Goal: Information Seeking & Learning: Learn about a topic

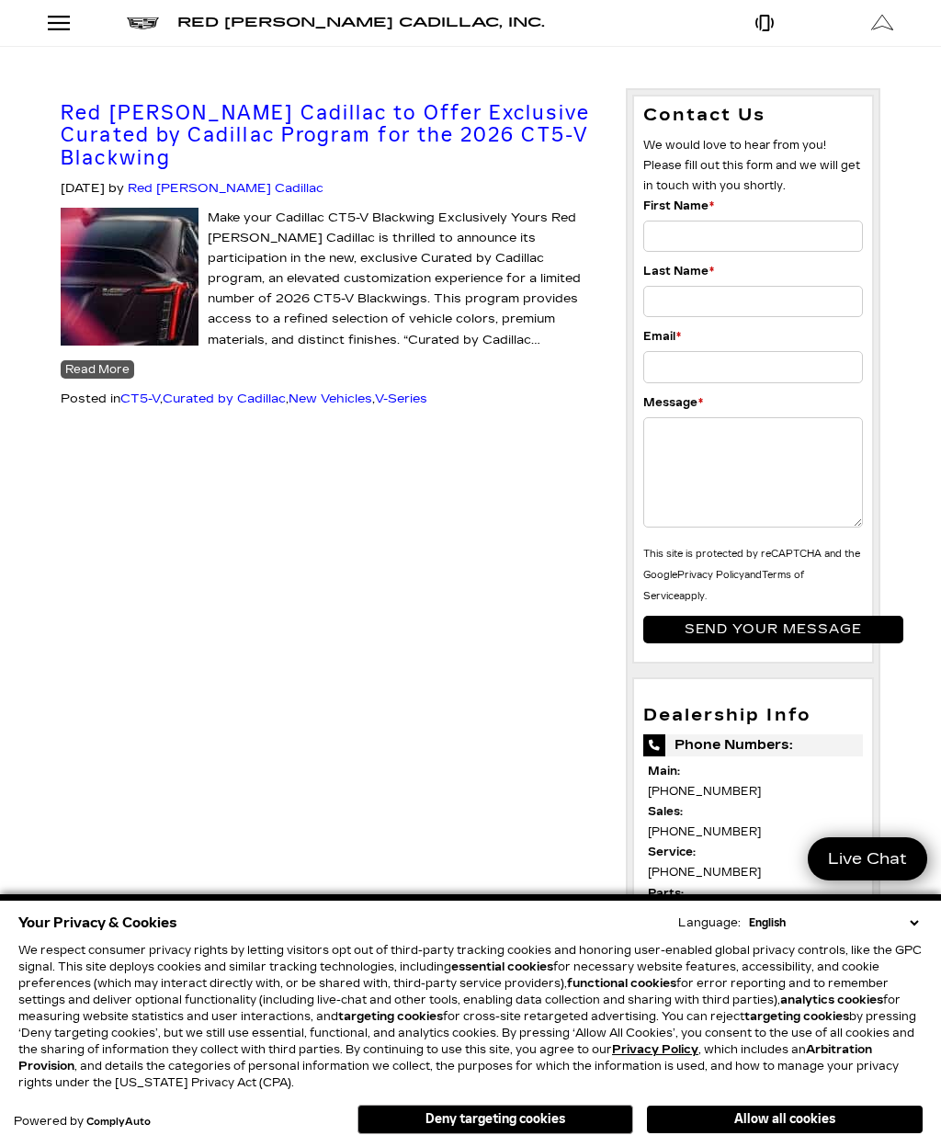
click at [754, 1128] on button "Allow all cookies" at bounding box center [785, 1120] width 276 height 28
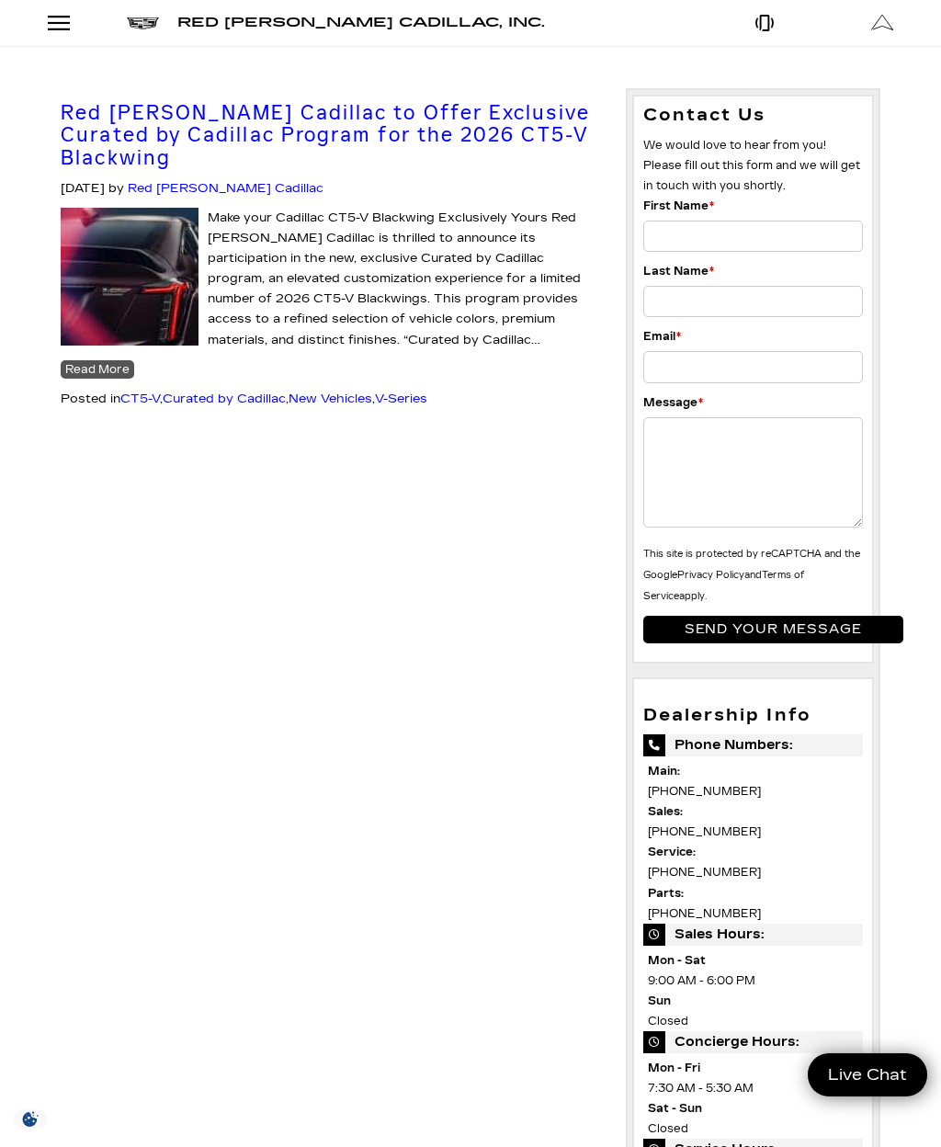
click at [213, 22] on span "Red [PERSON_NAME] Cadillac, Inc." at bounding box center [361, 23] width 368 height 16
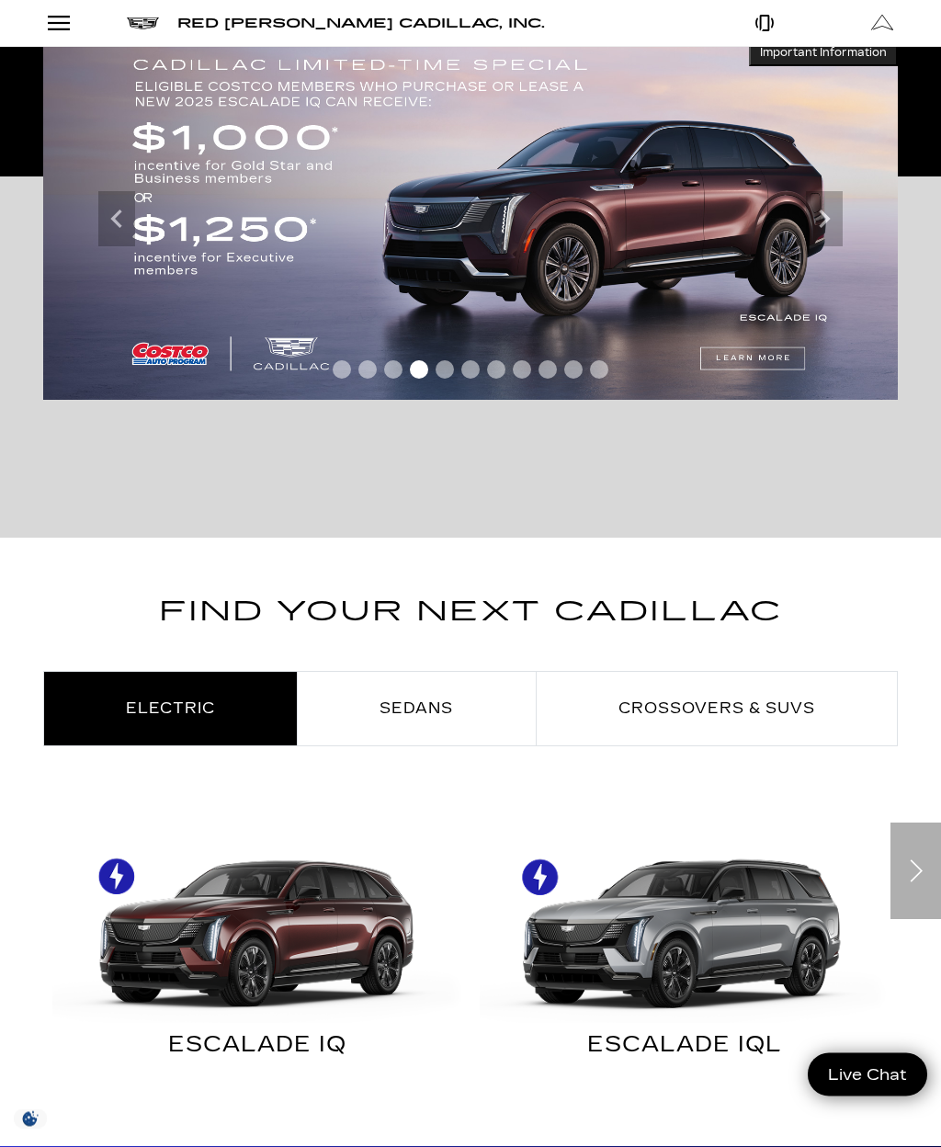
scroll to position [348, 0]
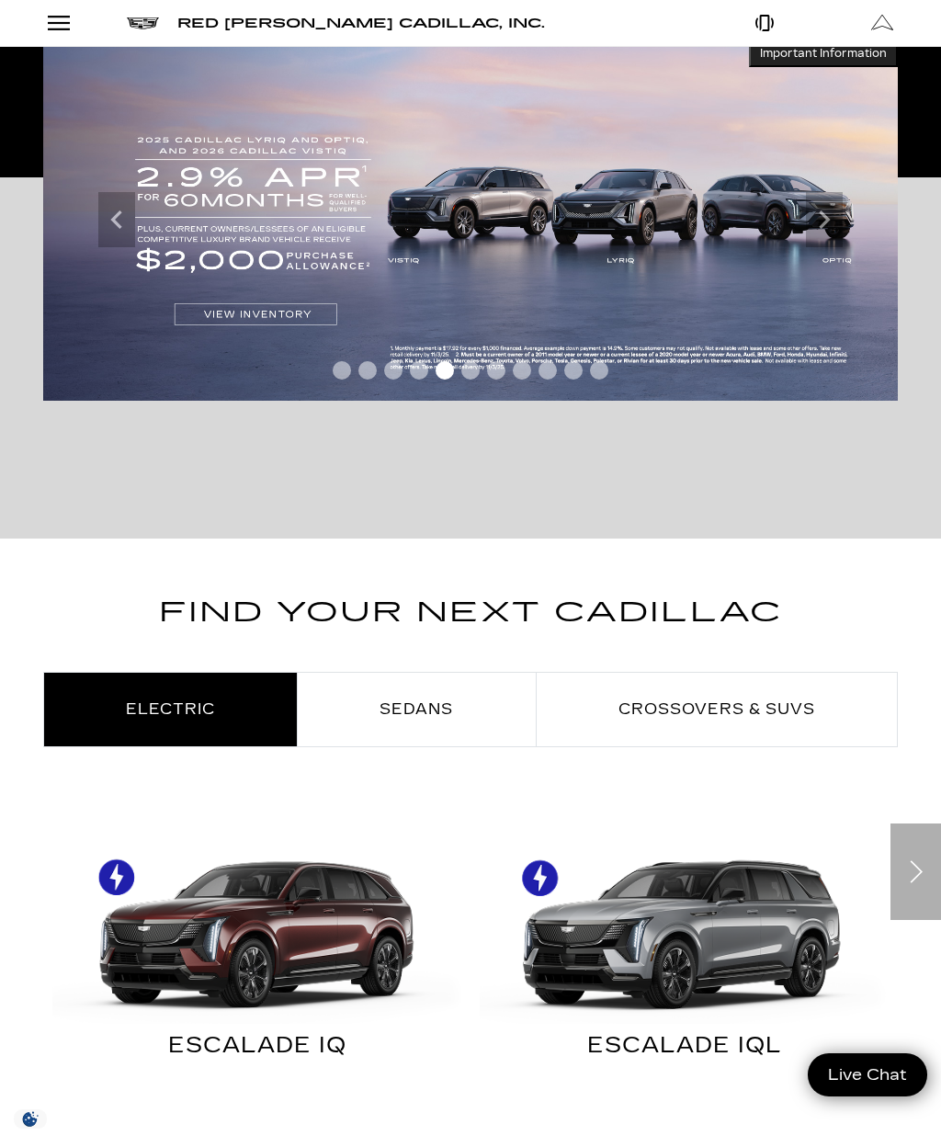
click at [69, 21] on div "Open Menu Modal" at bounding box center [58, 23] width 31 height 22
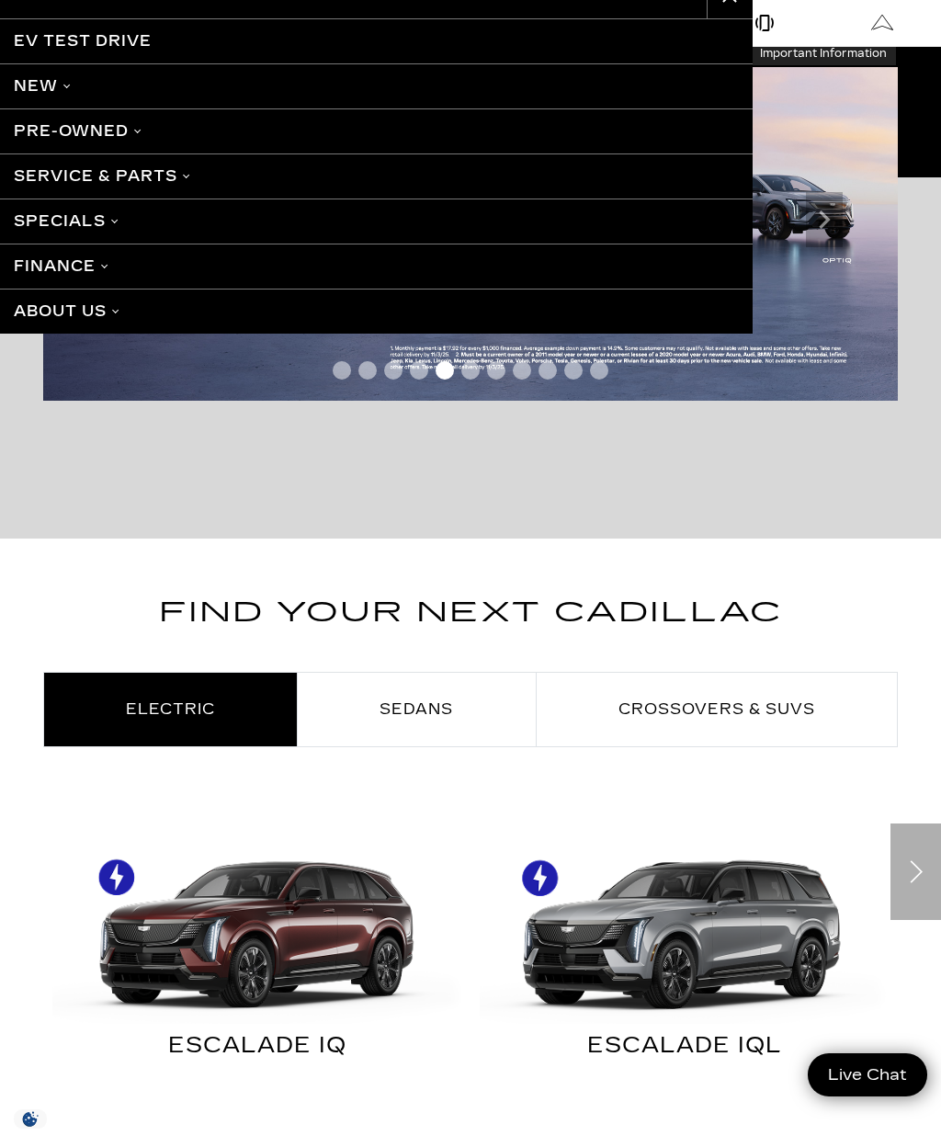
click at [55, 76] on link "New" at bounding box center [376, 85] width 753 height 45
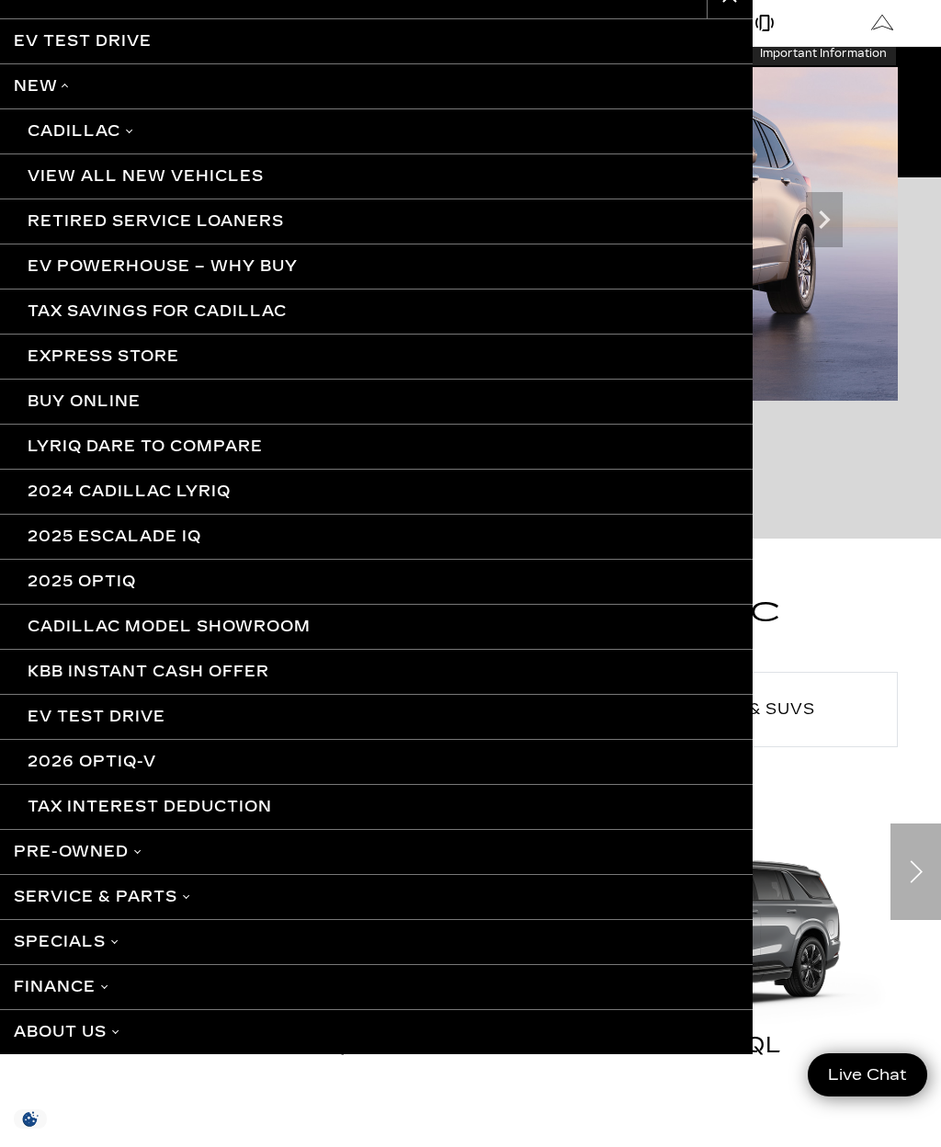
click at [46, 943] on link "Specials" at bounding box center [376, 941] width 753 height 45
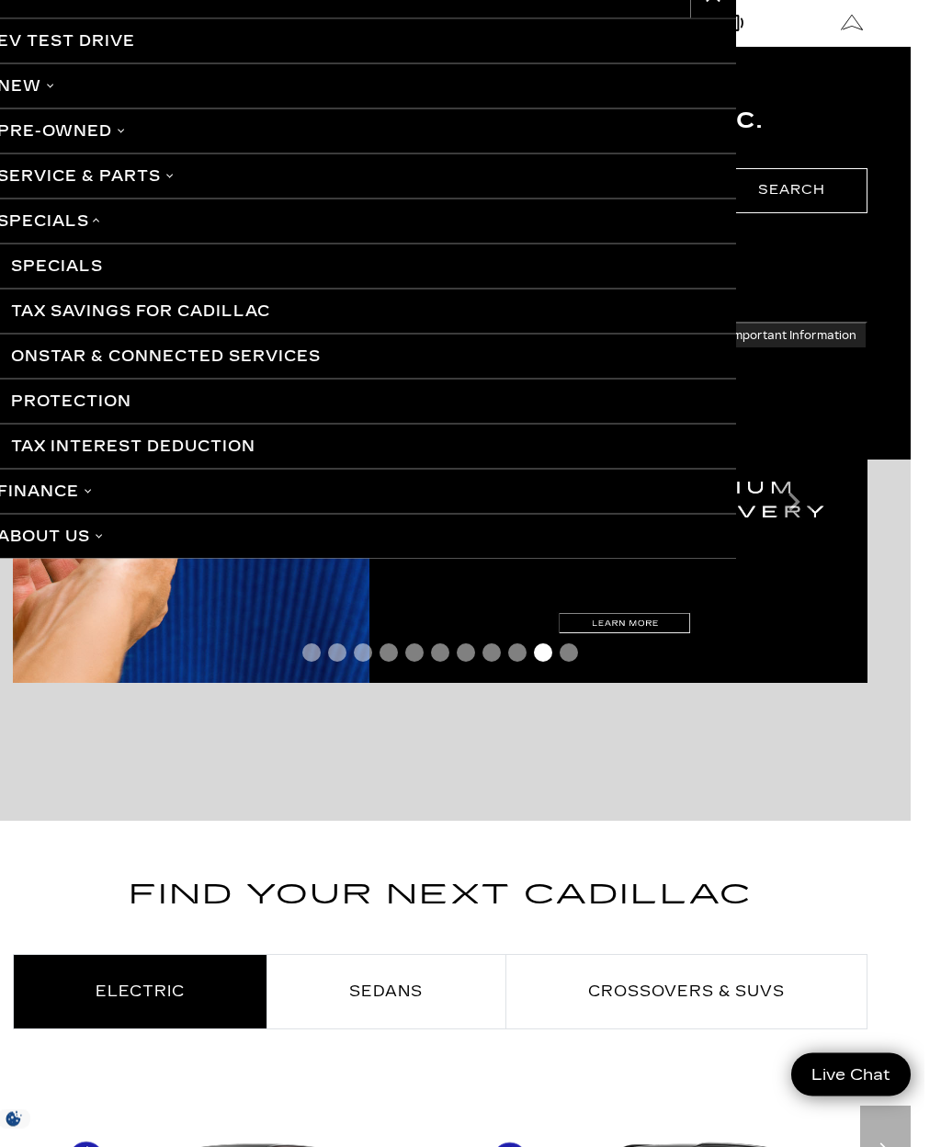
scroll to position [0, 14]
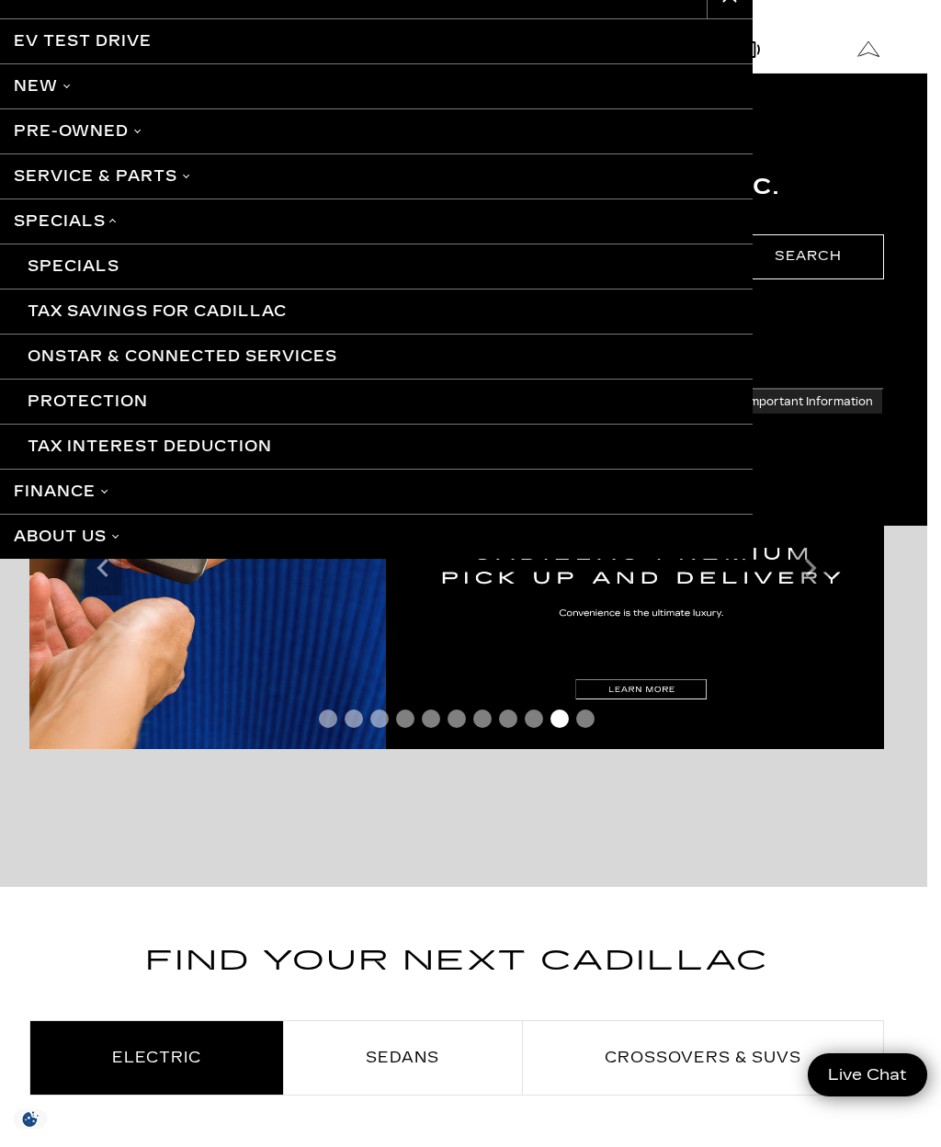
click at [48, 89] on link "New" at bounding box center [376, 85] width 753 height 45
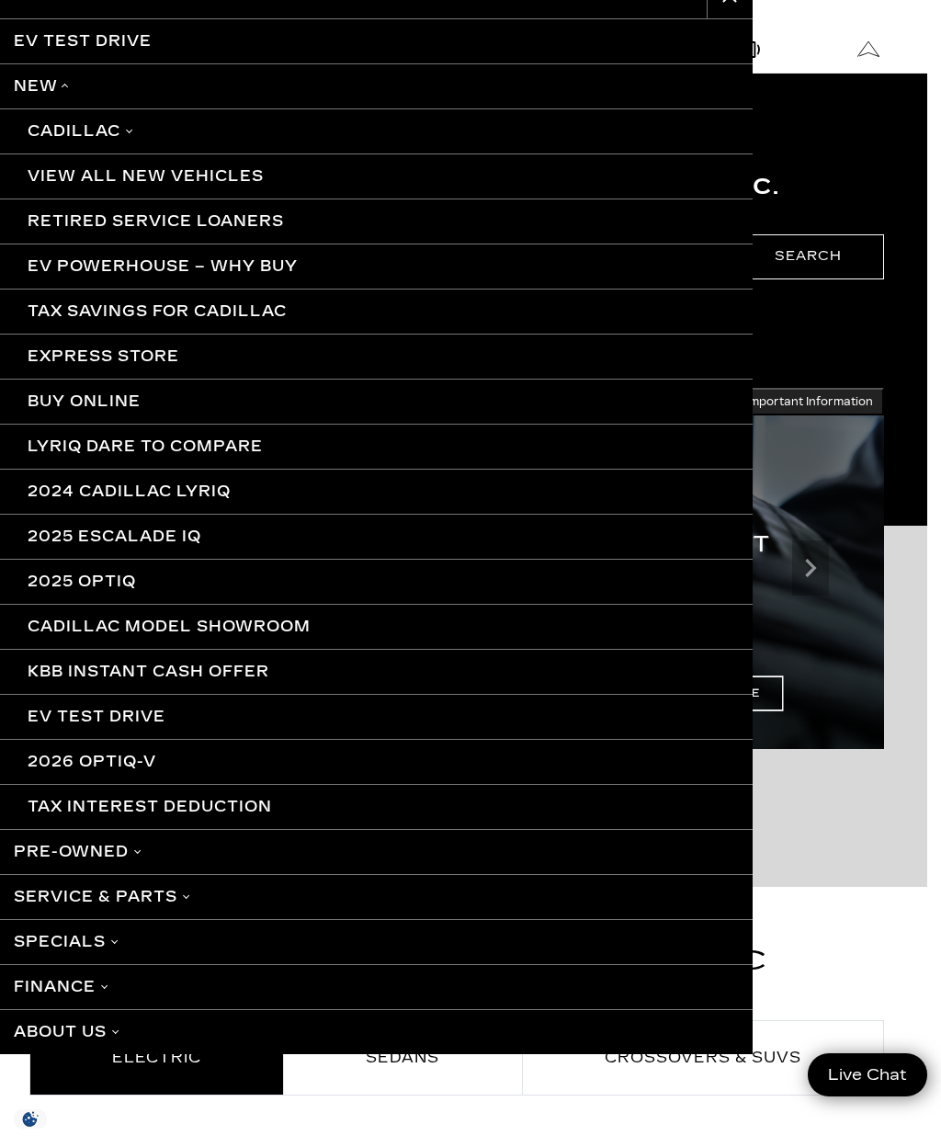
click at [77, 137] on link "Cadillac" at bounding box center [376, 130] width 753 height 45
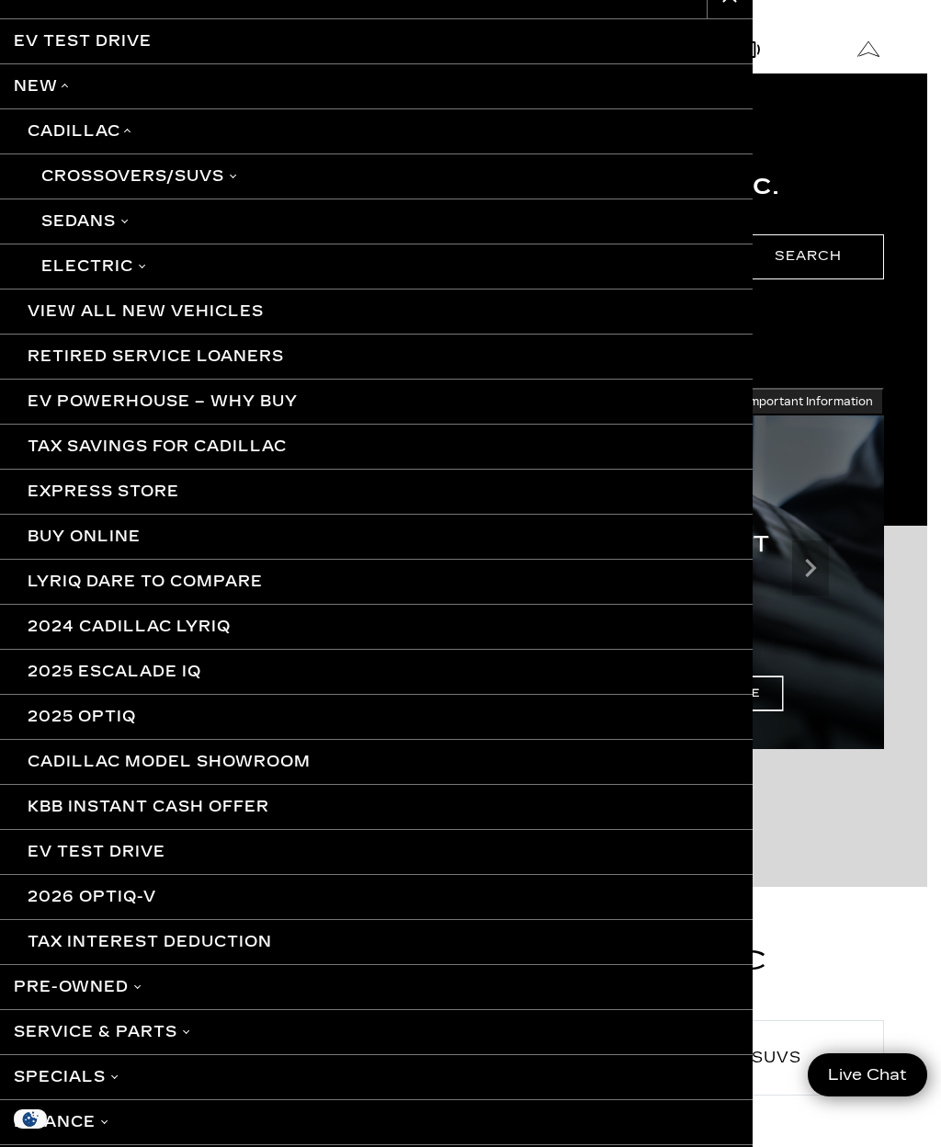
click at [67, 221] on link "Sedans" at bounding box center [376, 220] width 753 height 45
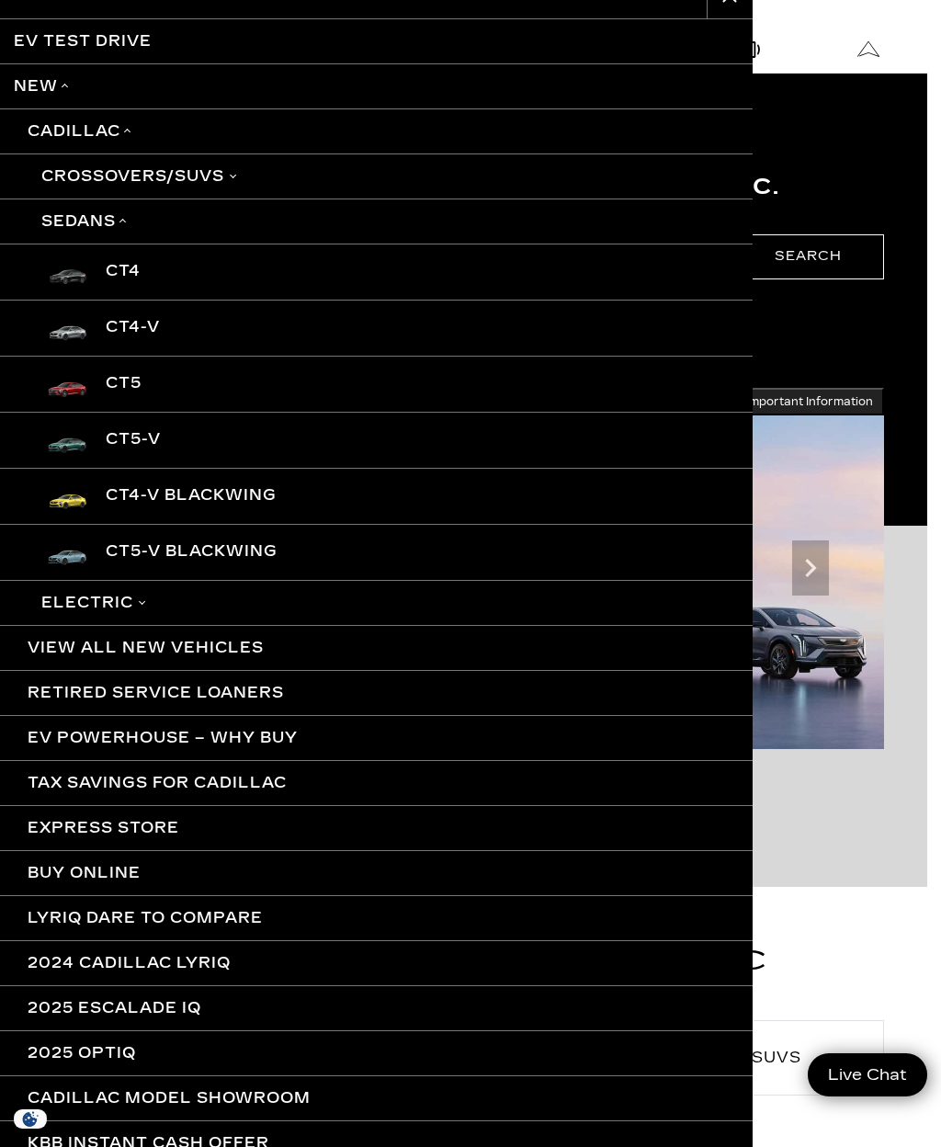
click at [93, 382] on link "CT5" at bounding box center [376, 384] width 753 height 56
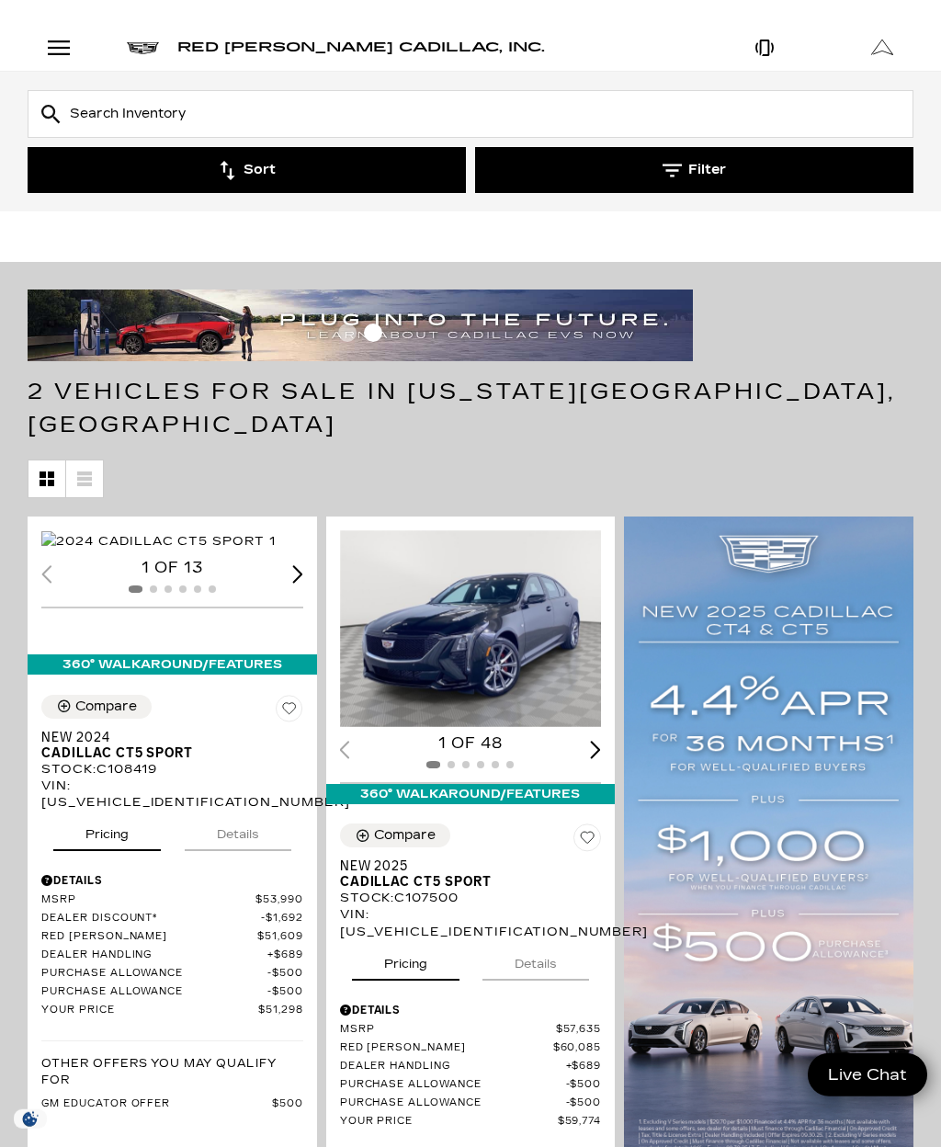
scroll to position [15, 0]
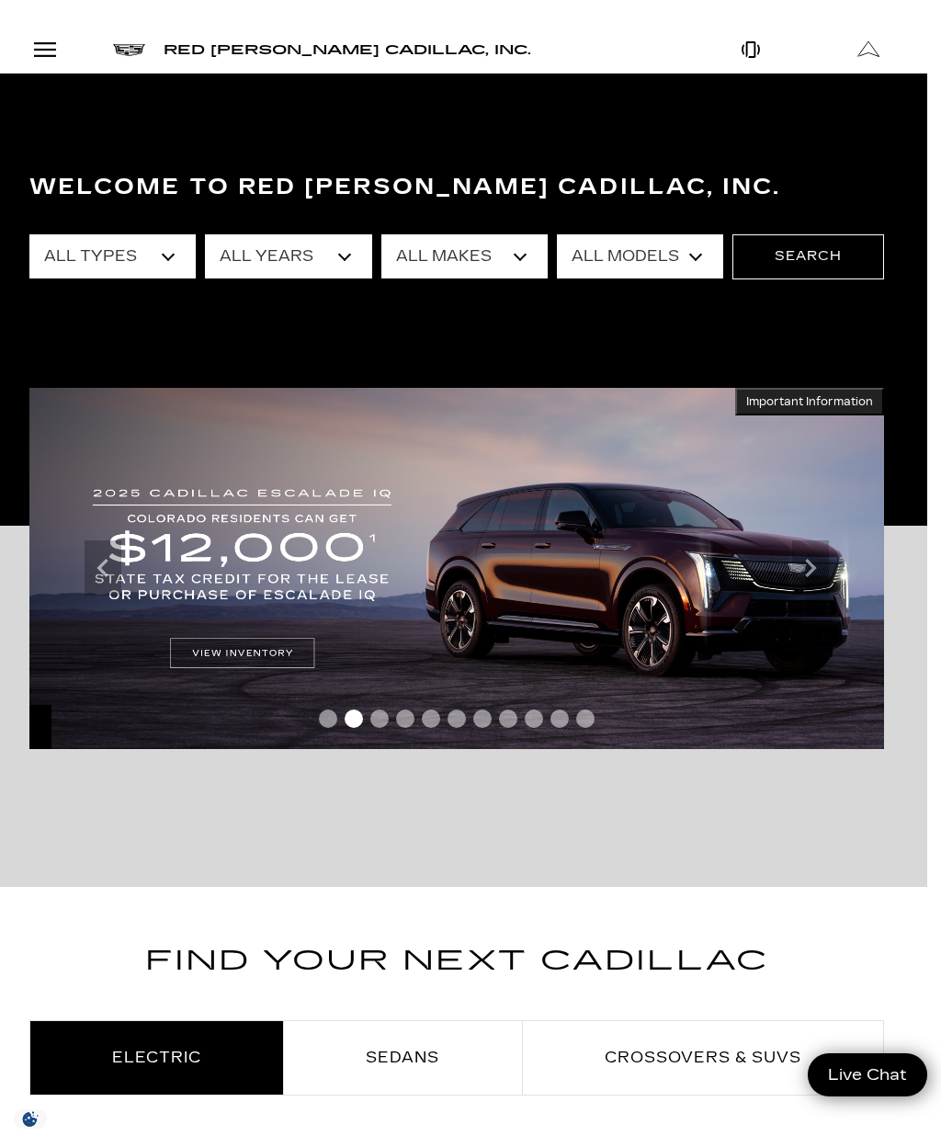
click at [53, 58] on div "Open Menu Modal" at bounding box center [44, 50] width 31 height 22
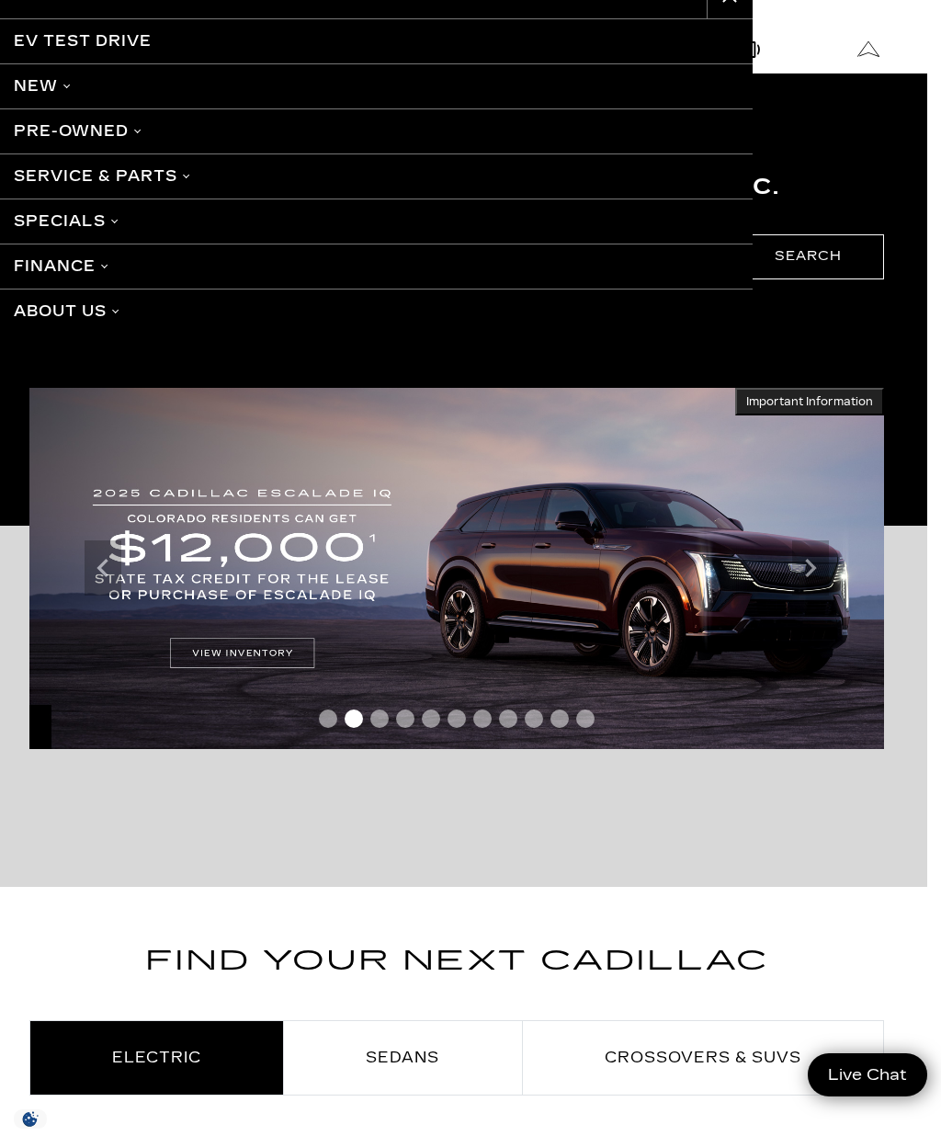
click at [41, 95] on link "New" at bounding box center [376, 85] width 753 height 45
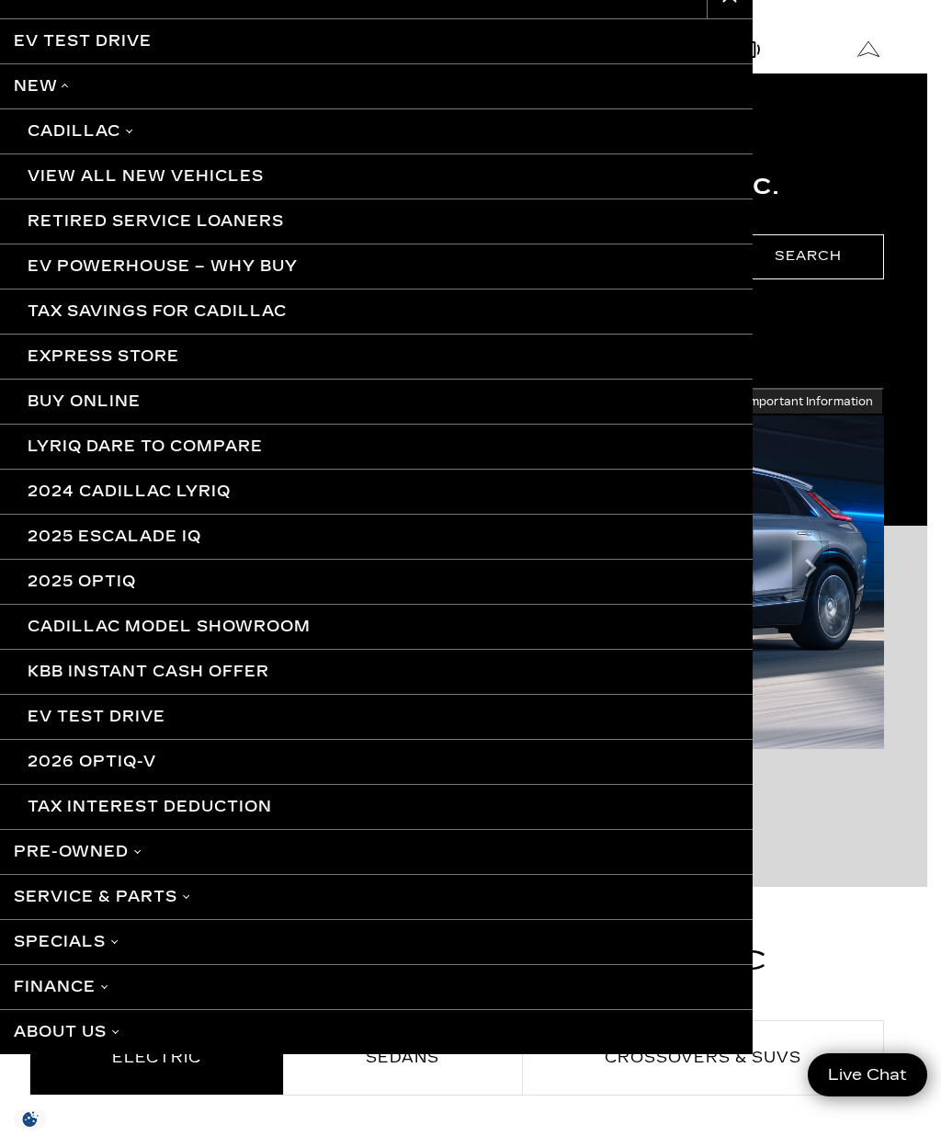
click at [60, 131] on link "Cadillac" at bounding box center [376, 130] width 753 height 45
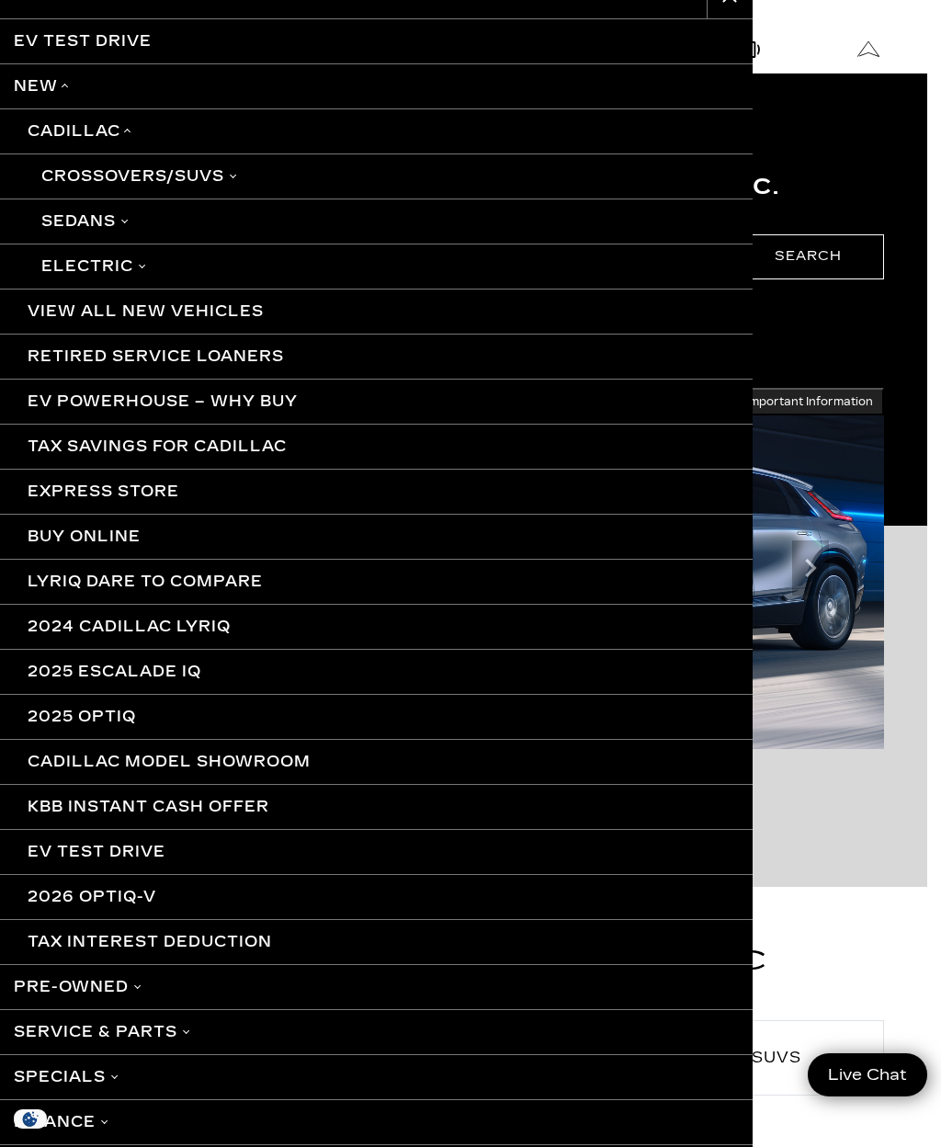
click at [67, 215] on link "Sedans" at bounding box center [376, 220] width 753 height 45
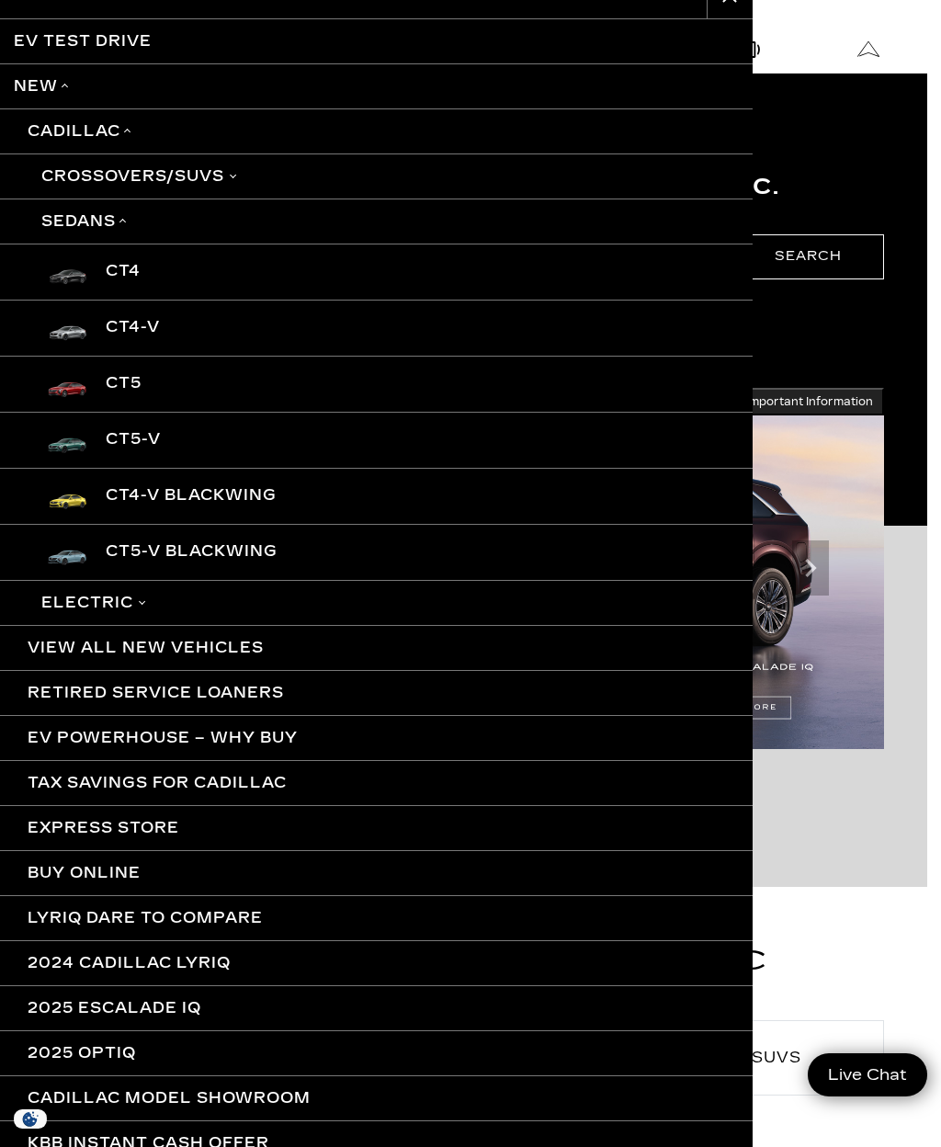
click at [128, 545] on link "CT5-V Blackwing" at bounding box center [376, 552] width 753 height 56
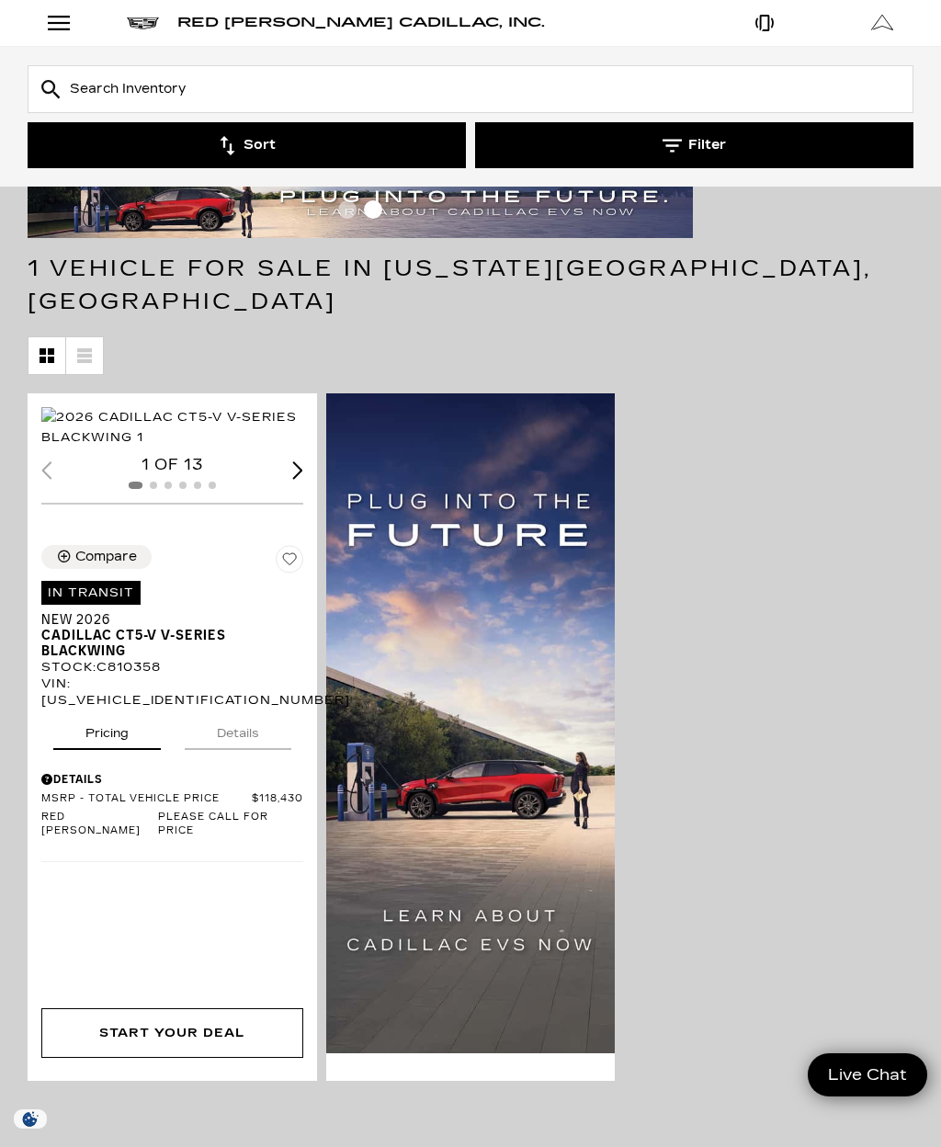
scroll to position [123, 0]
click at [292, 480] on div "Next slide" at bounding box center [297, 470] width 11 height 17
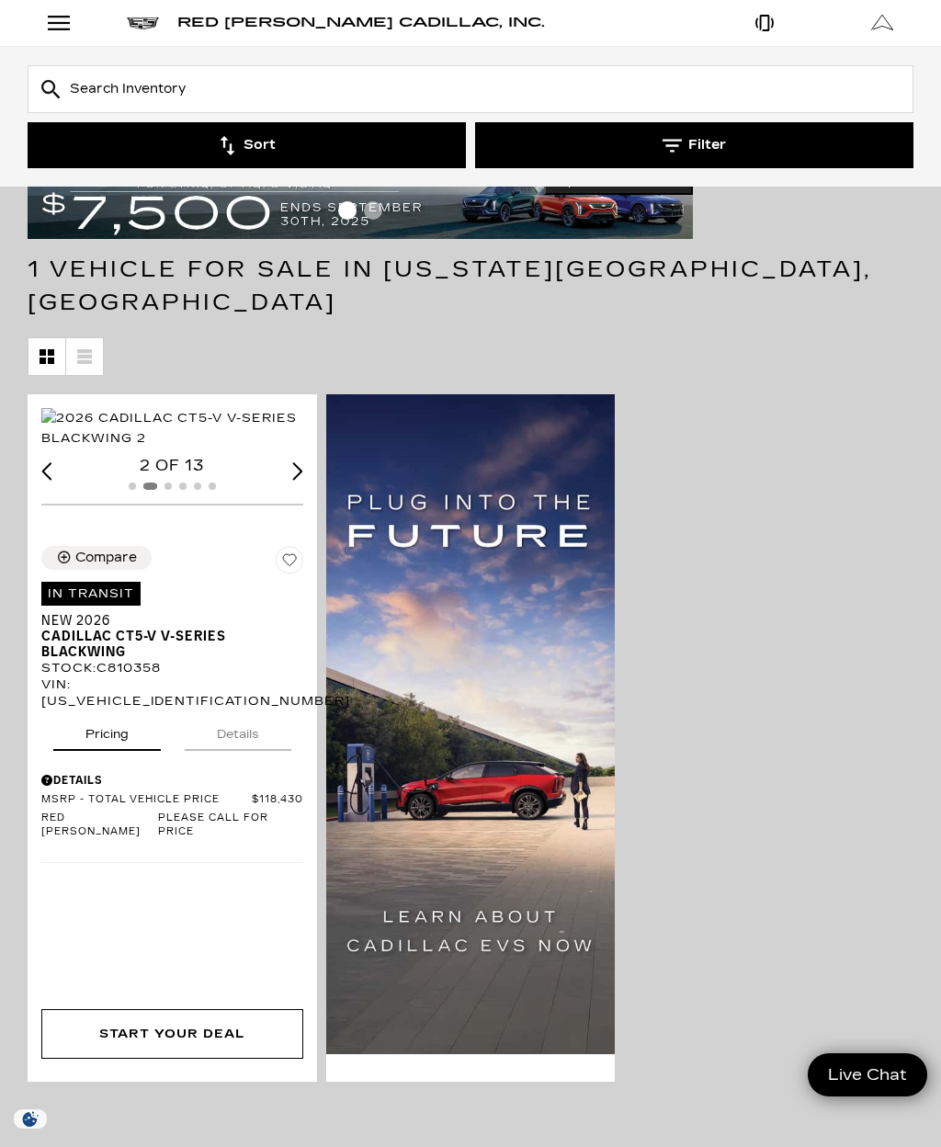
click at [292, 480] on div "Next slide" at bounding box center [297, 470] width 11 height 17
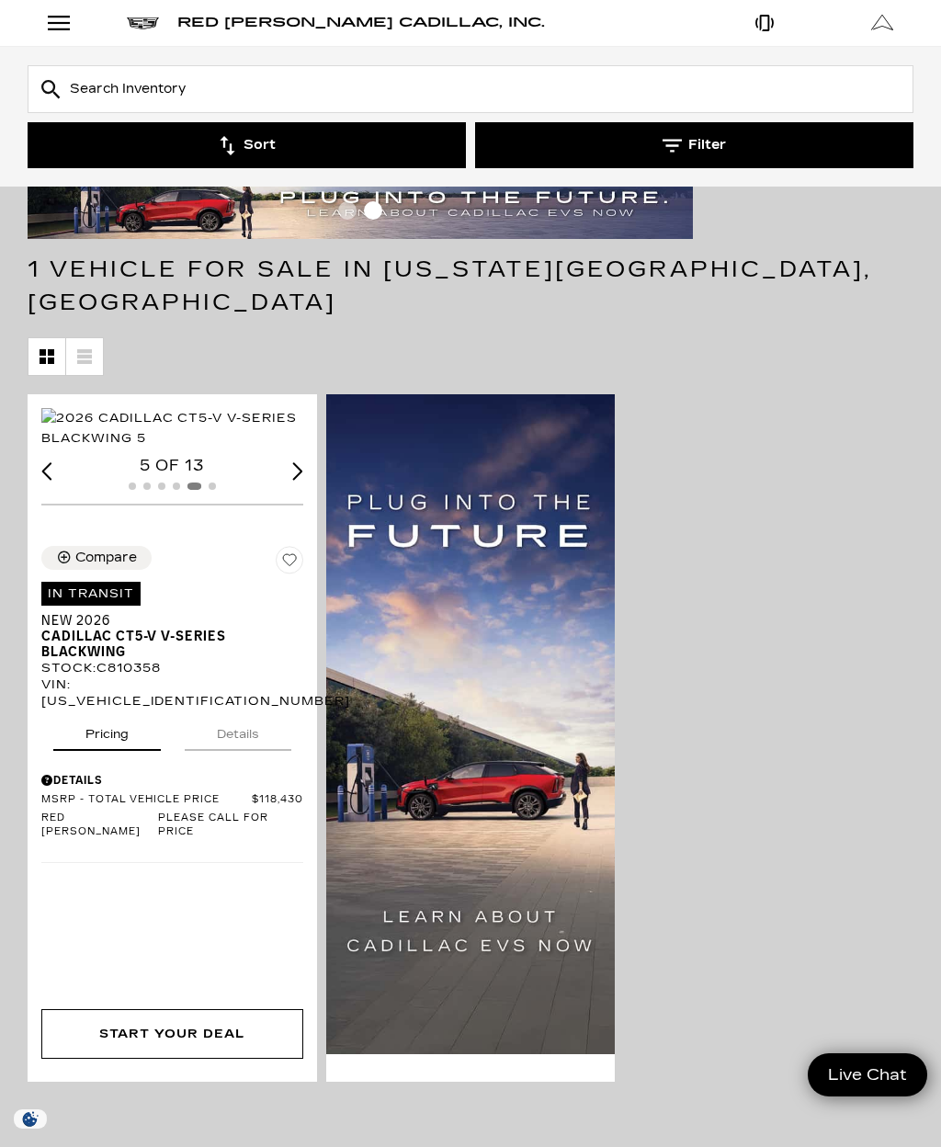
click at [79, 660] on span "Cadillac CT5-V V-Series Blackwing" at bounding box center [165, 644] width 248 height 31
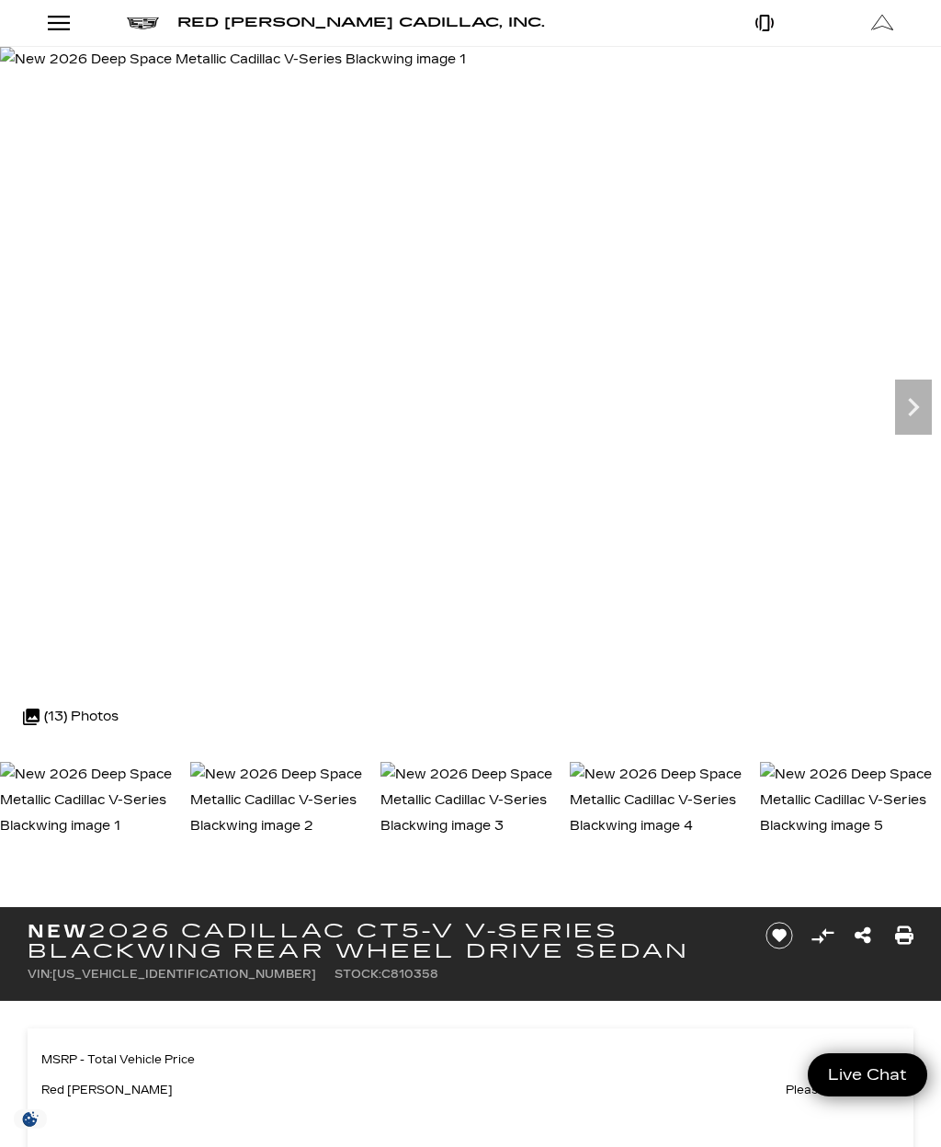
click at [55, 19] on div "Open Menu Modal" at bounding box center [58, 23] width 31 height 22
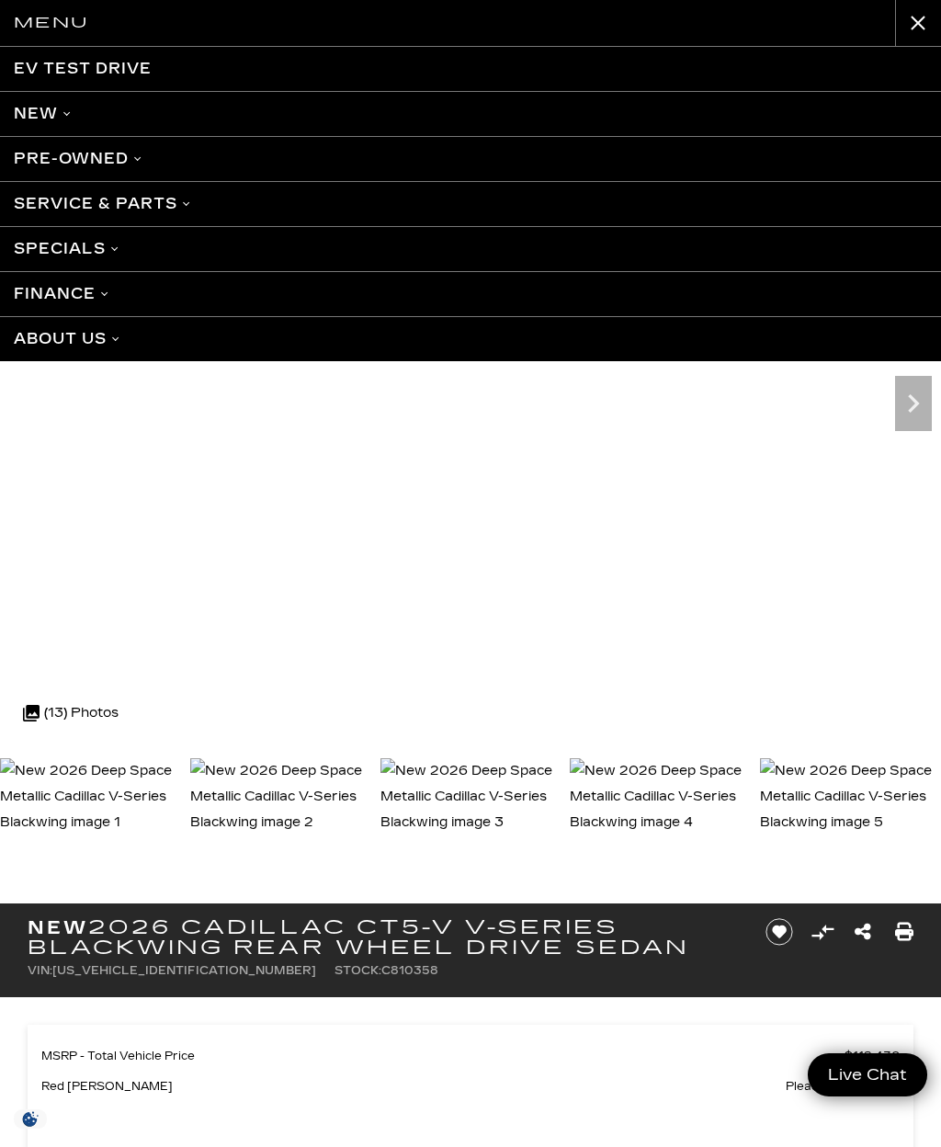
scroll to position [10, 0]
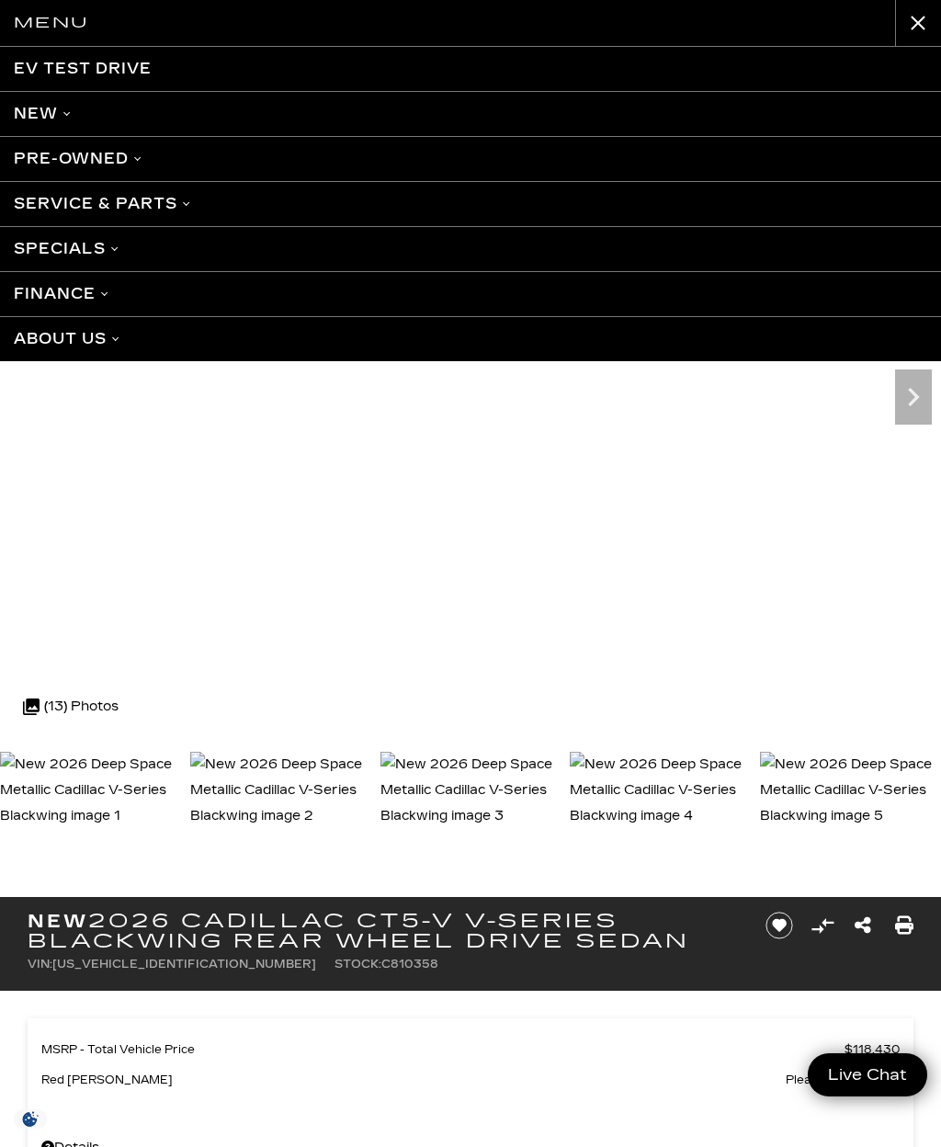
click at [89, 210] on link "Service & Parts" at bounding box center [470, 203] width 941 height 45
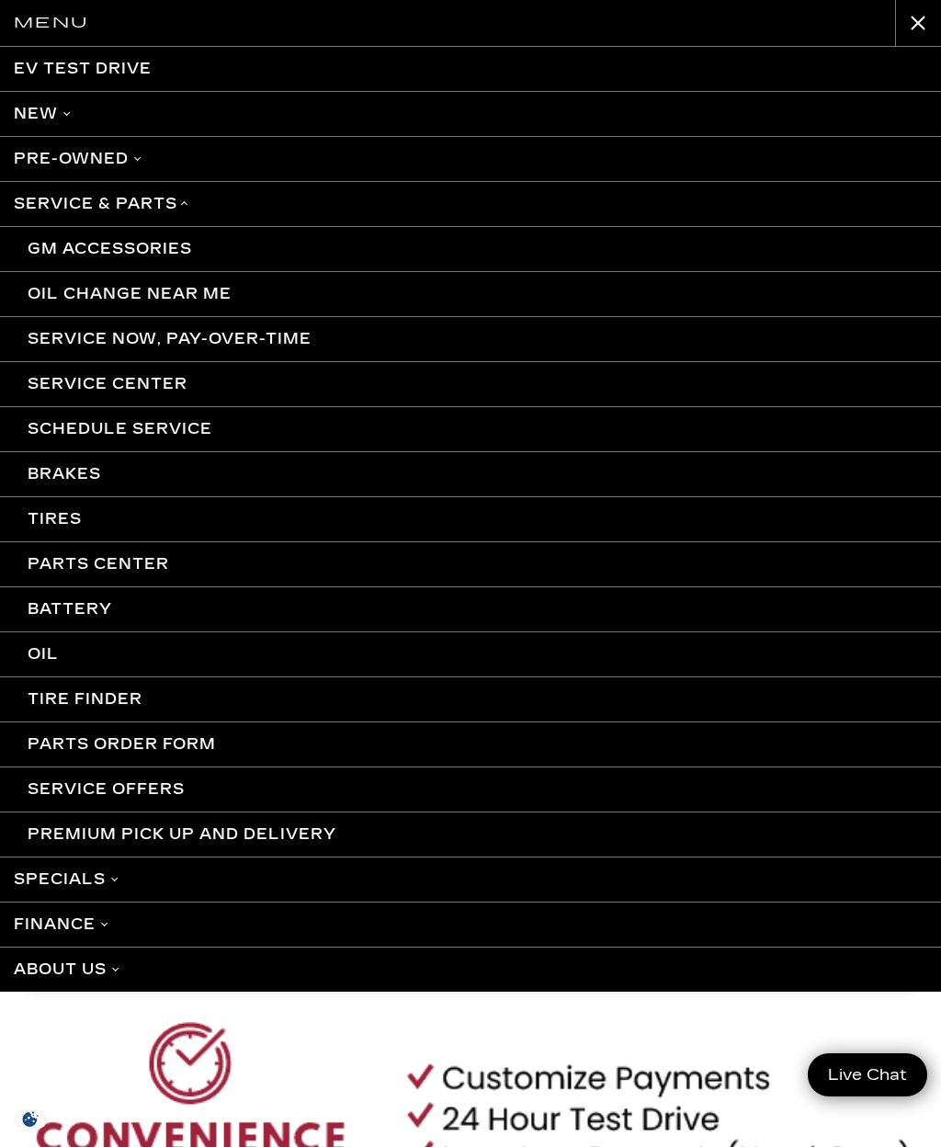
scroll to position [194, 0]
click at [61, 971] on link "About Us" at bounding box center [470, 969] width 941 height 45
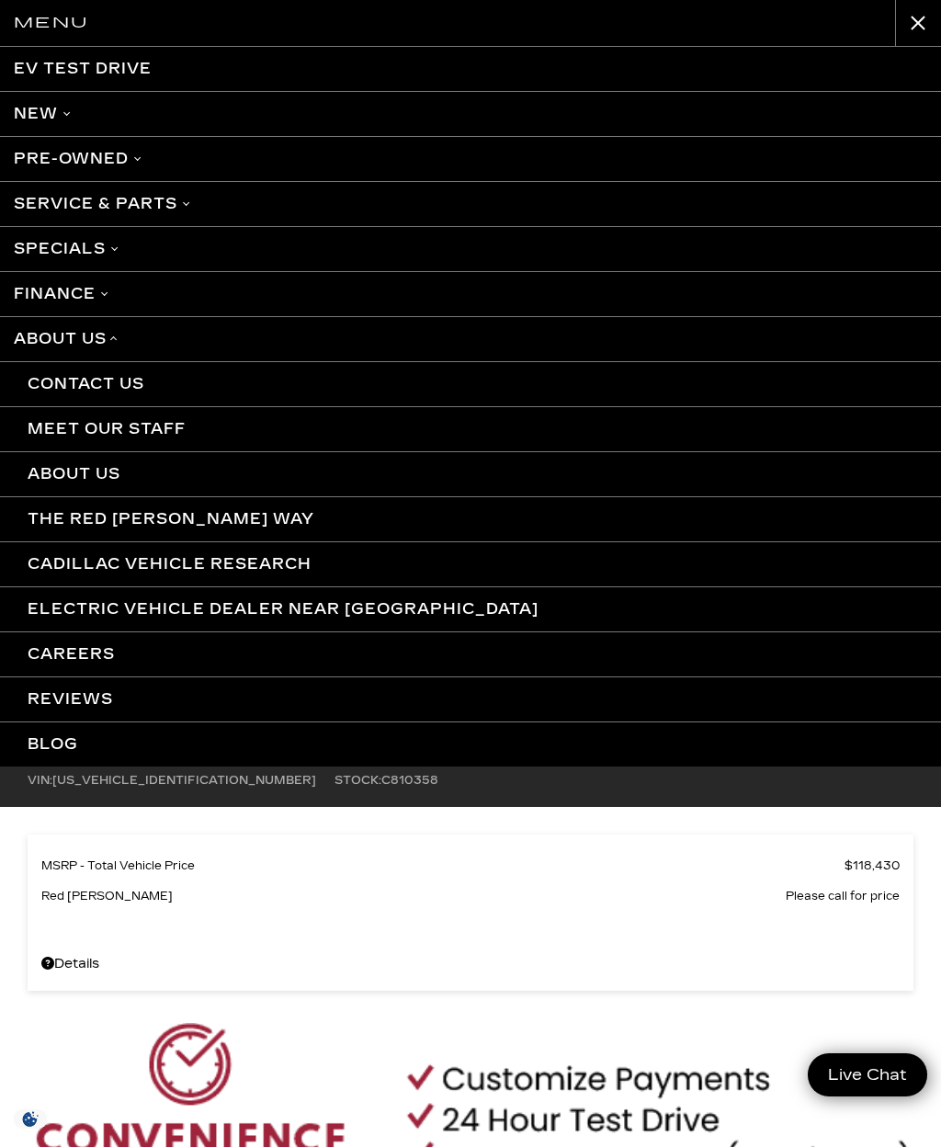
click at [47, 346] on link "About Us" at bounding box center [470, 338] width 941 height 45
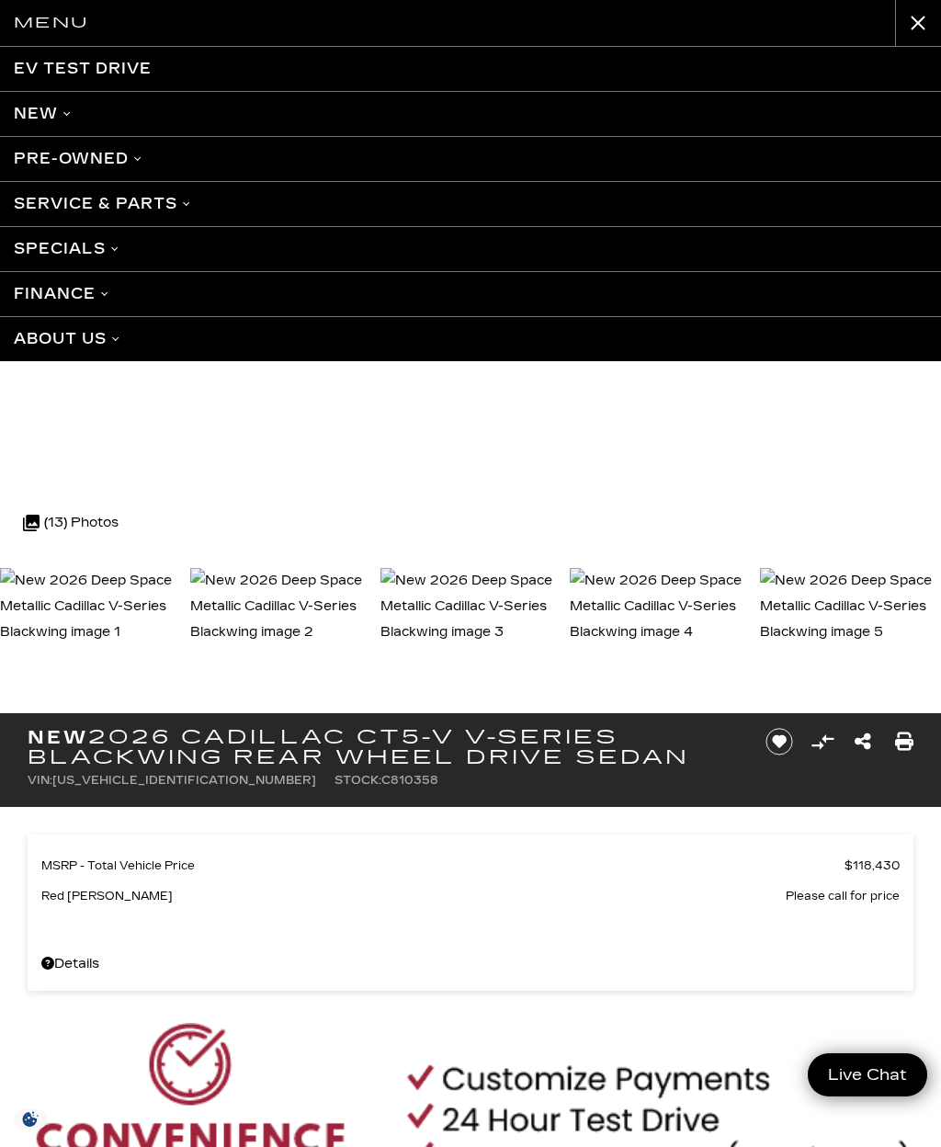
click at [40, 240] on link "Specials" at bounding box center [470, 248] width 941 height 45
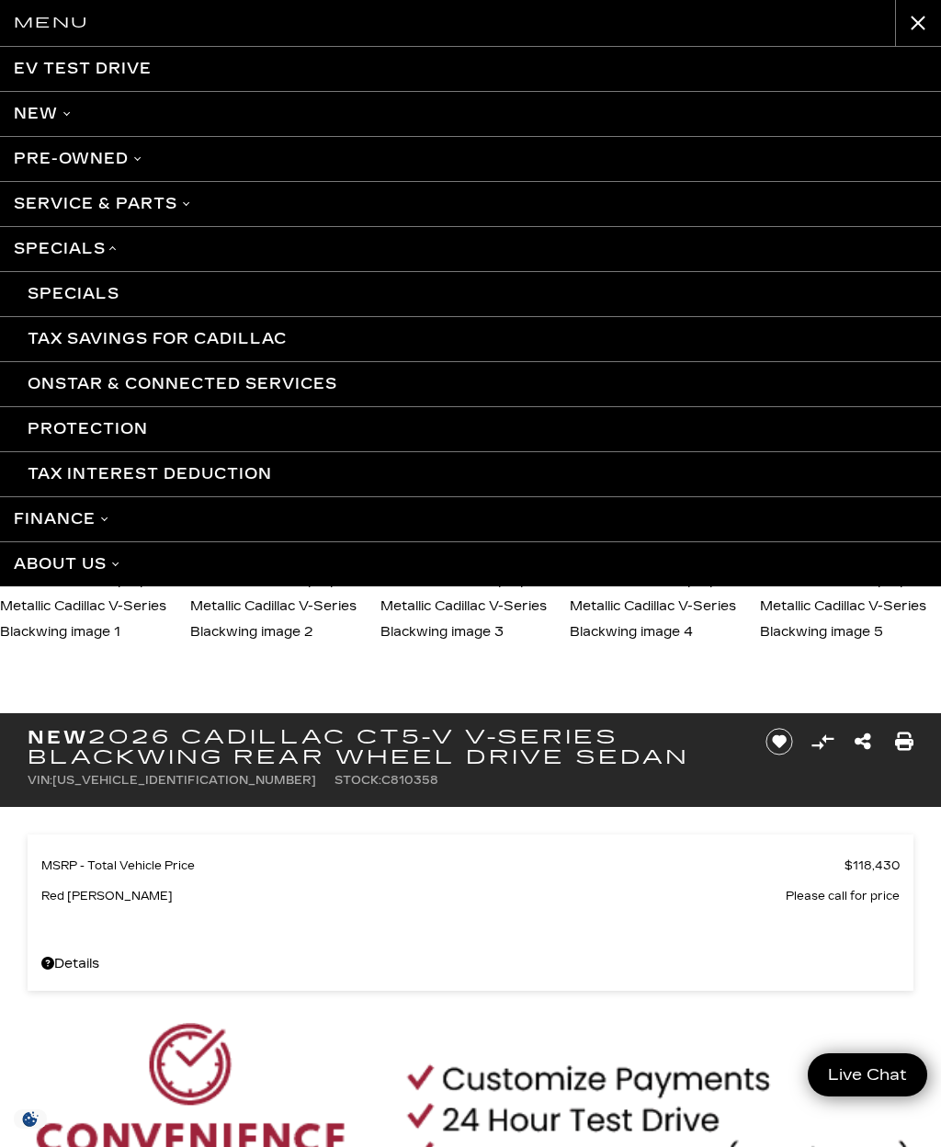
click at [48, 295] on link "Specials" at bounding box center [470, 293] width 941 height 45
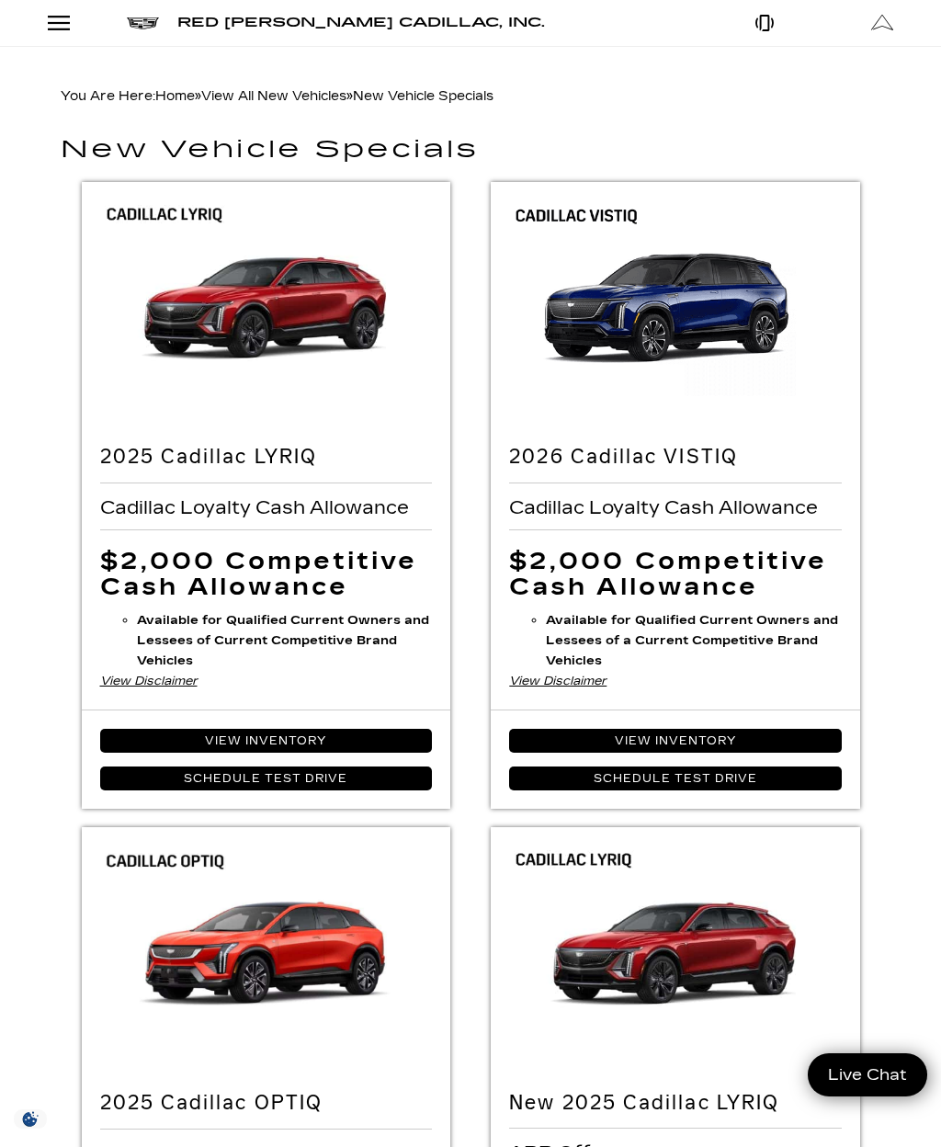
click at [61, 28] on div "Open Menu Modal" at bounding box center [58, 23] width 31 height 22
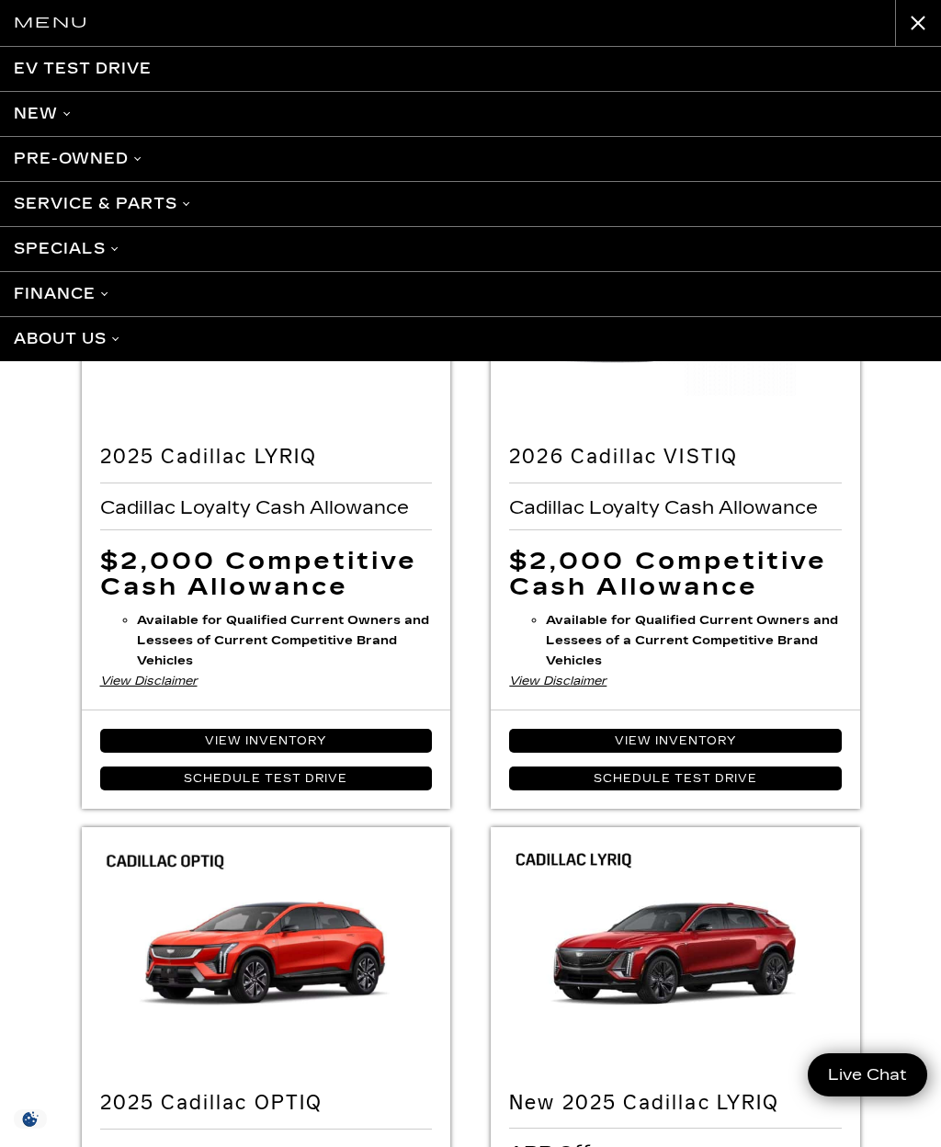
click at [917, 17] on button "close" at bounding box center [918, 23] width 46 height 46
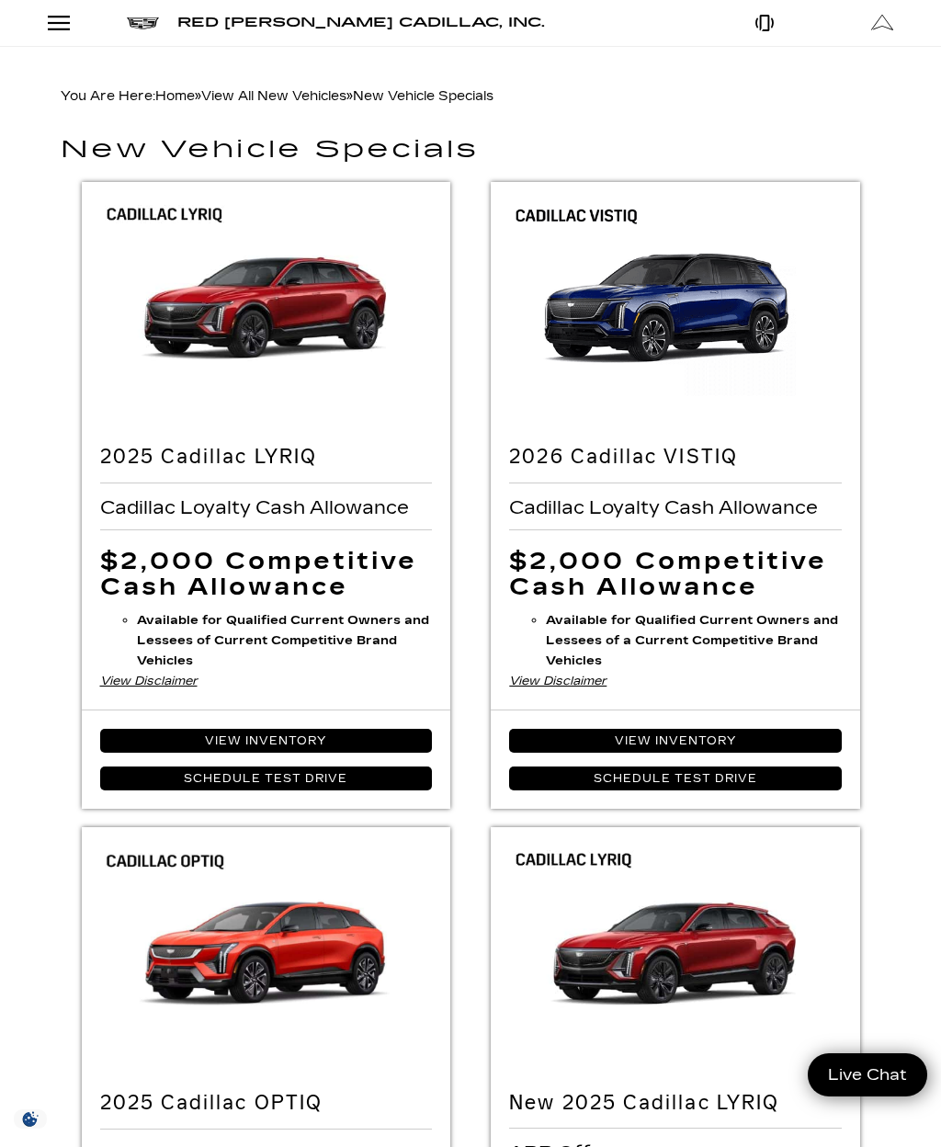
click at [52, 36] on link "Open Menu Modal" at bounding box center [59, 23] width 118 height 46
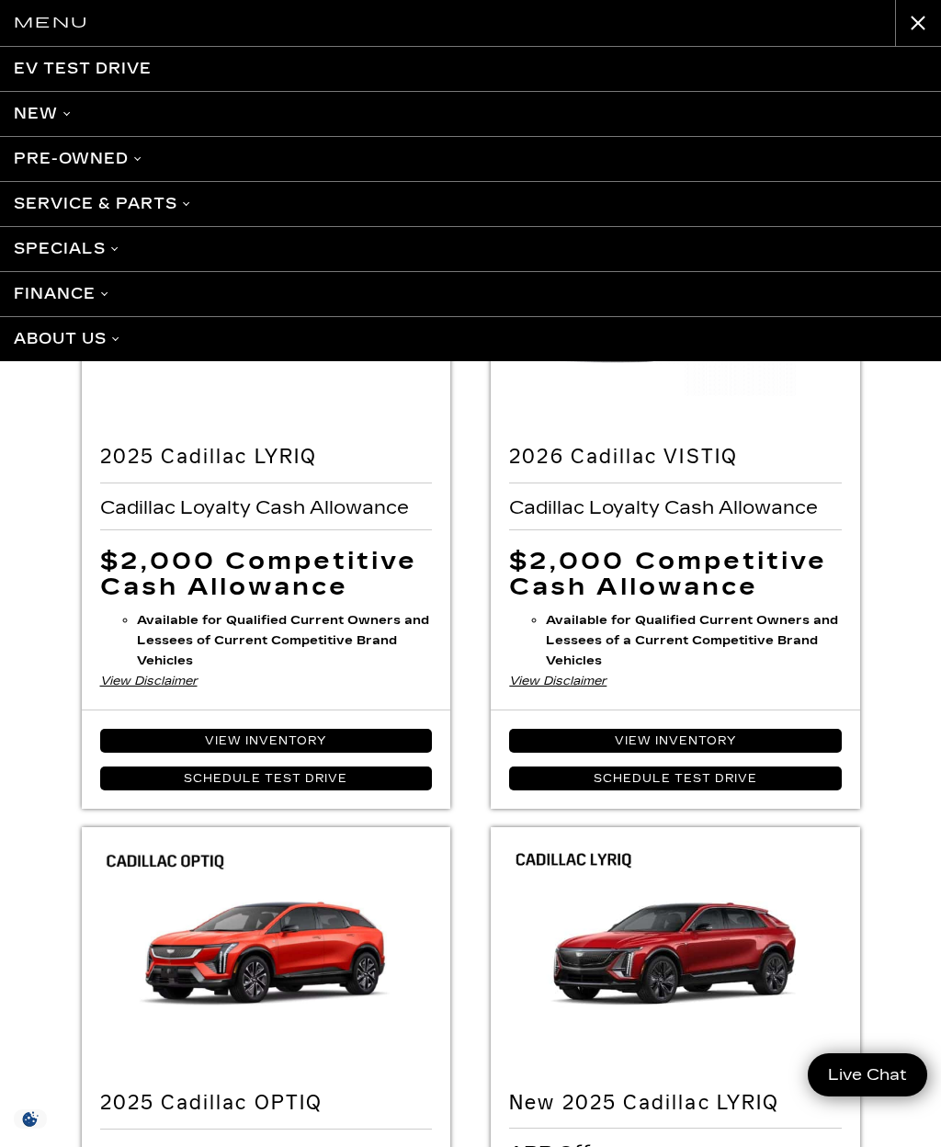
click at [52, 346] on link "About Us" at bounding box center [470, 338] width 941 height 45
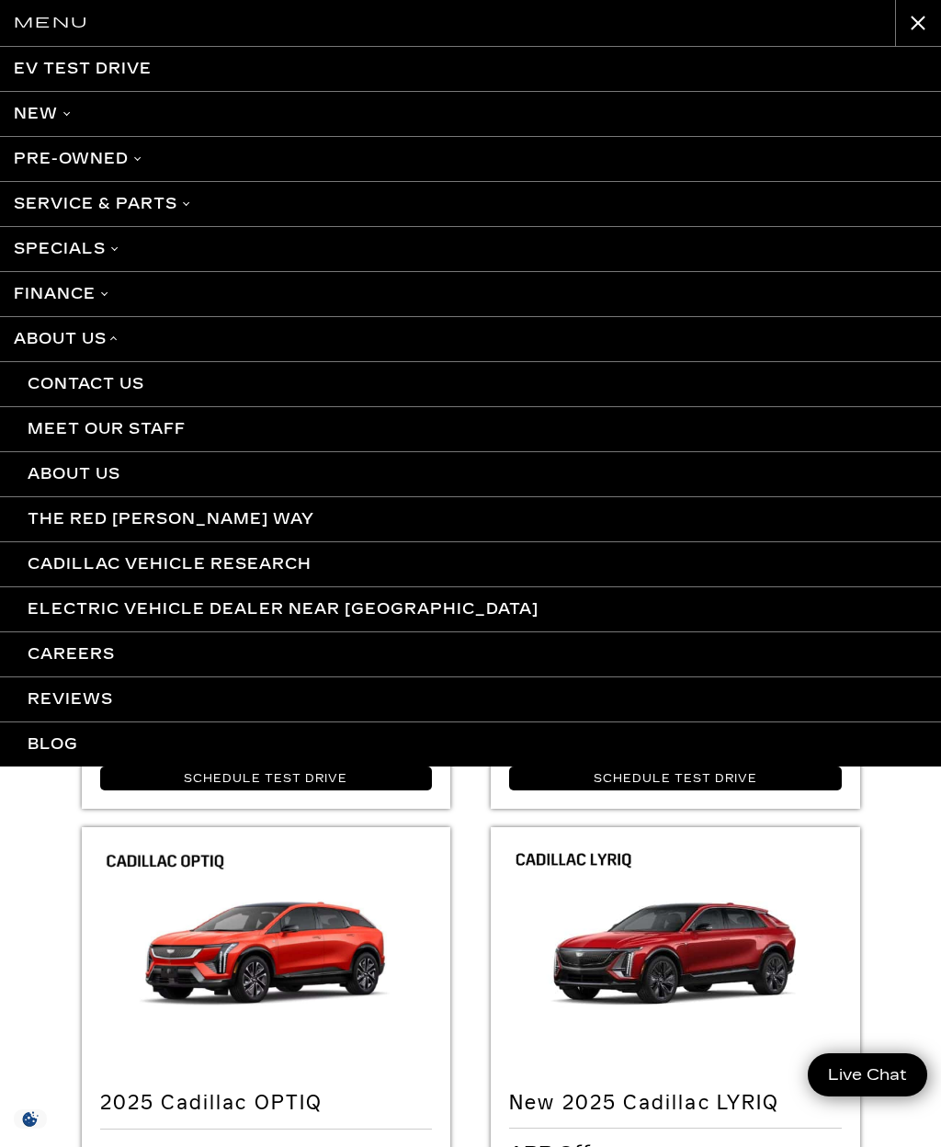
click at [73, 339] on link "About Us" at bounding box center [470, 338] width 941 height 45
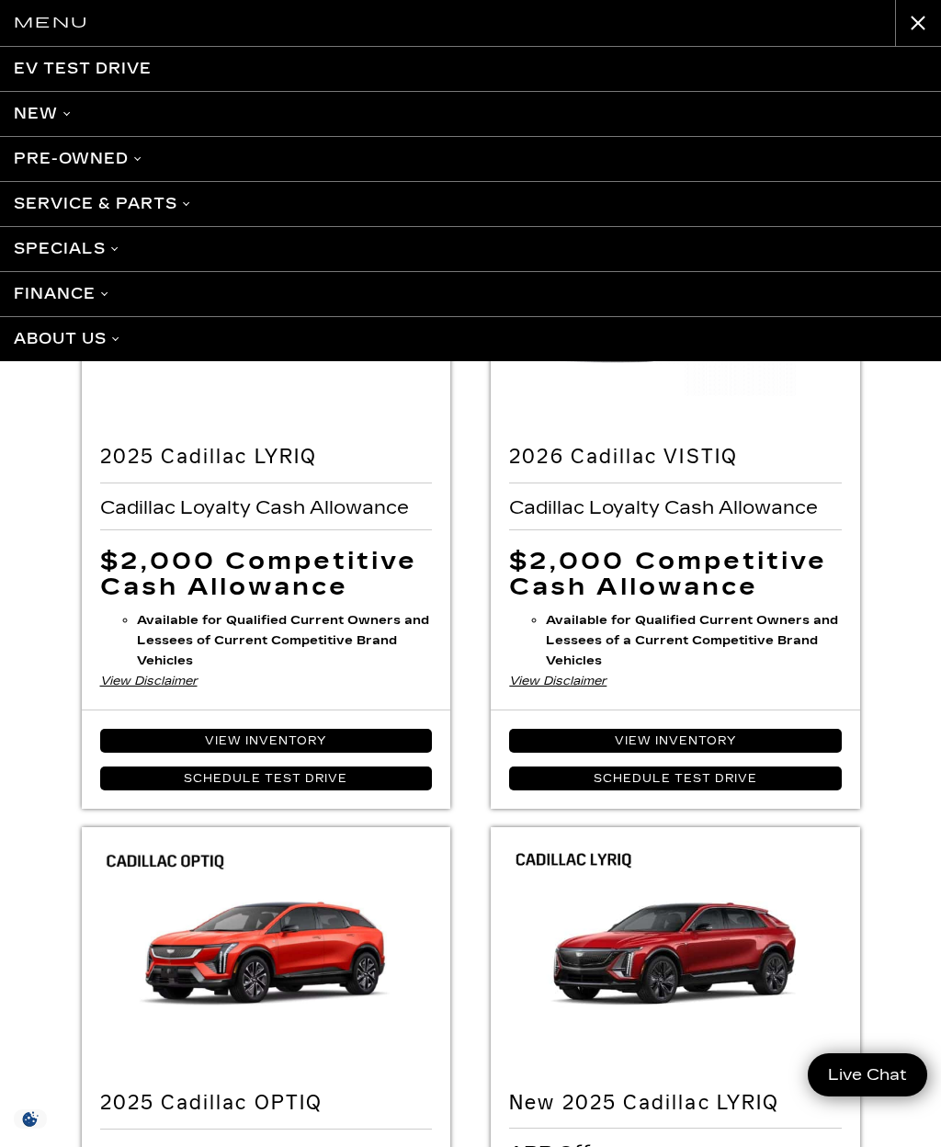
click at [46, 106] on link "New" at bounding box center [470, 113] width 941 height 45
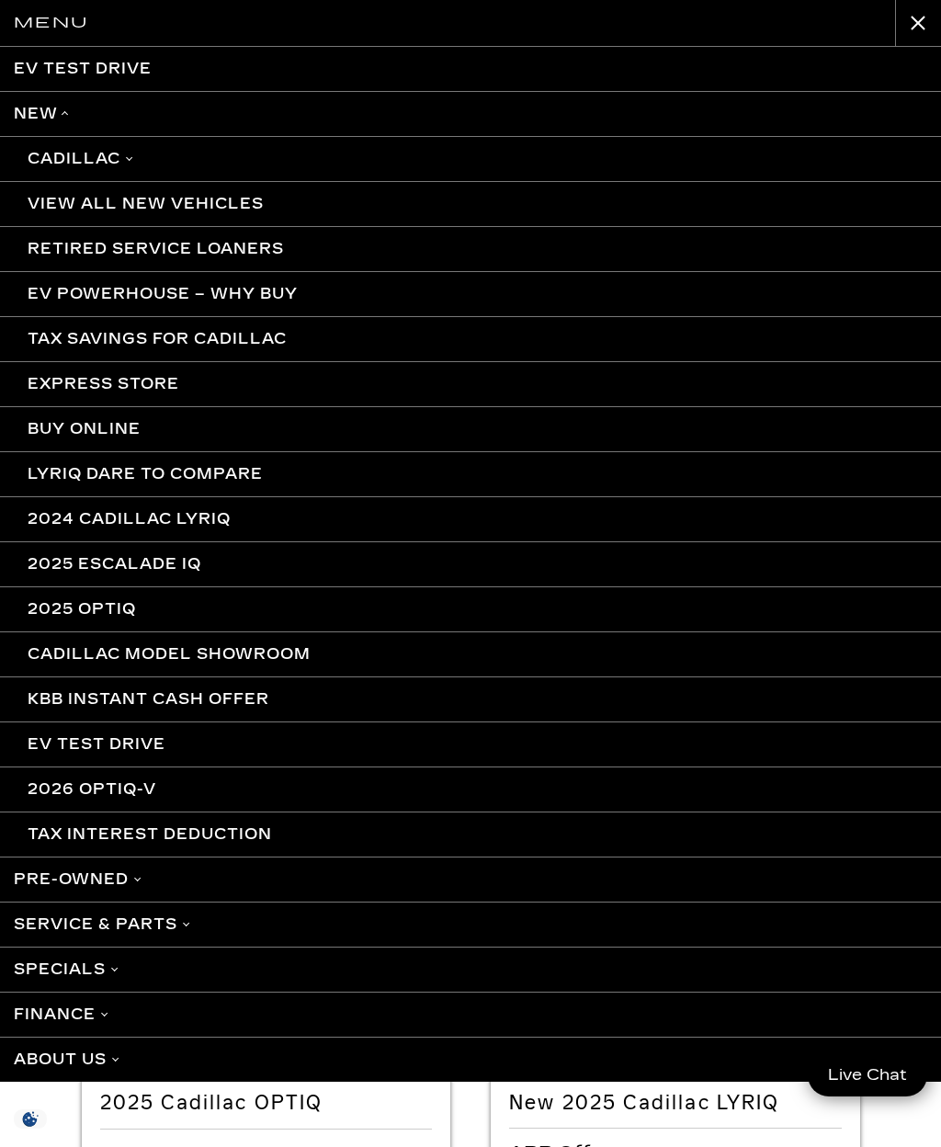
click at [65, 166] on link "Cadillac" at bounding box center [470, 158] width 941 height 45
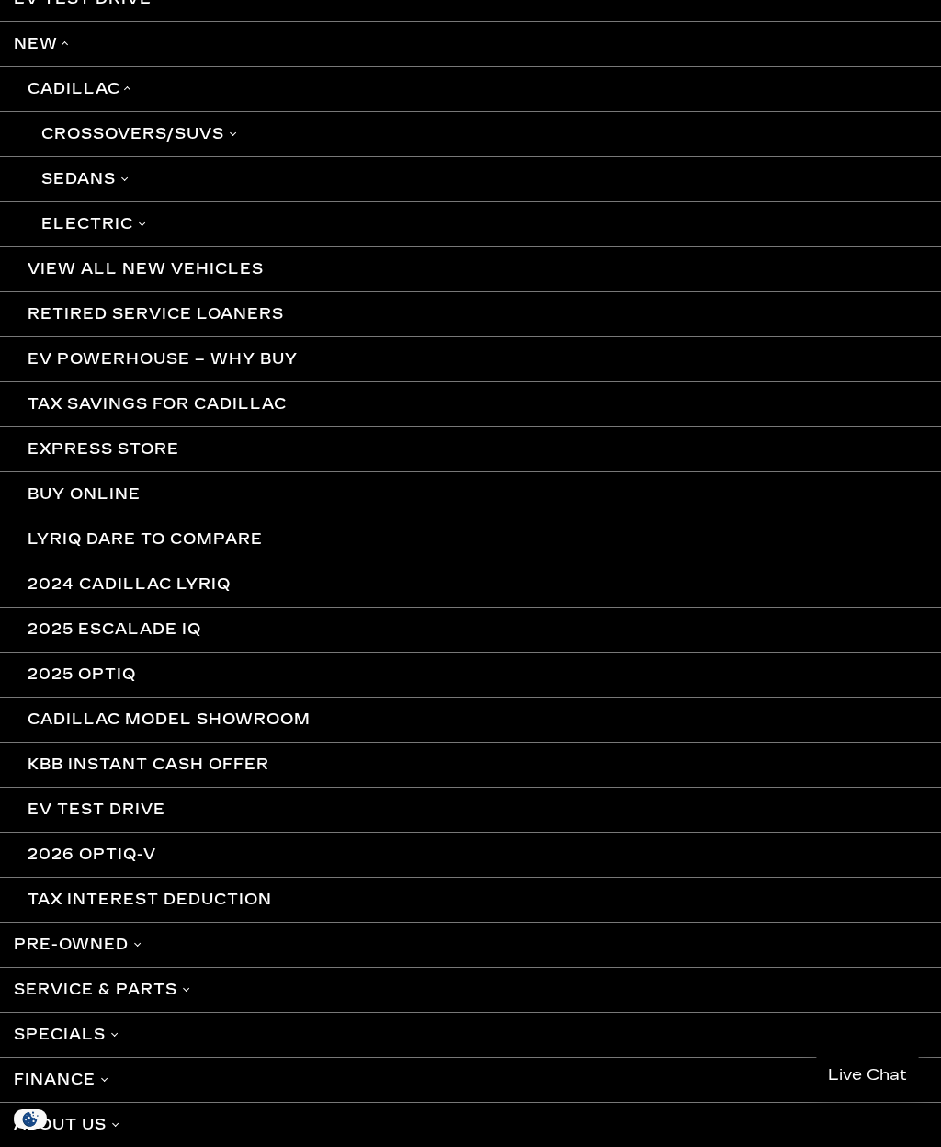
scroll to position [70, 0]
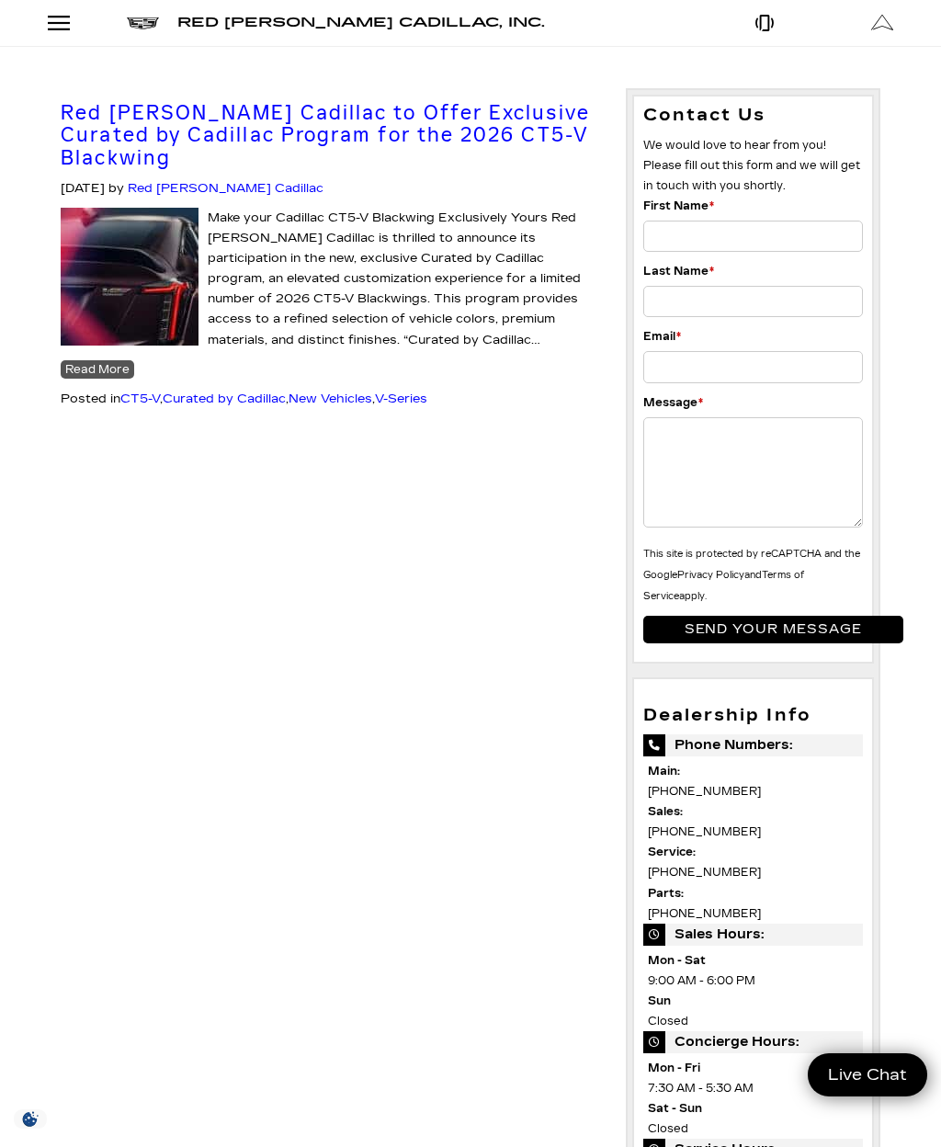
click at [116, 140] on link "Red [PERSON_NAME] Cadillac to Offer Exclusive Curated by Cadillac Program for t…" at bounding box center [325, 135] width 529 height 70
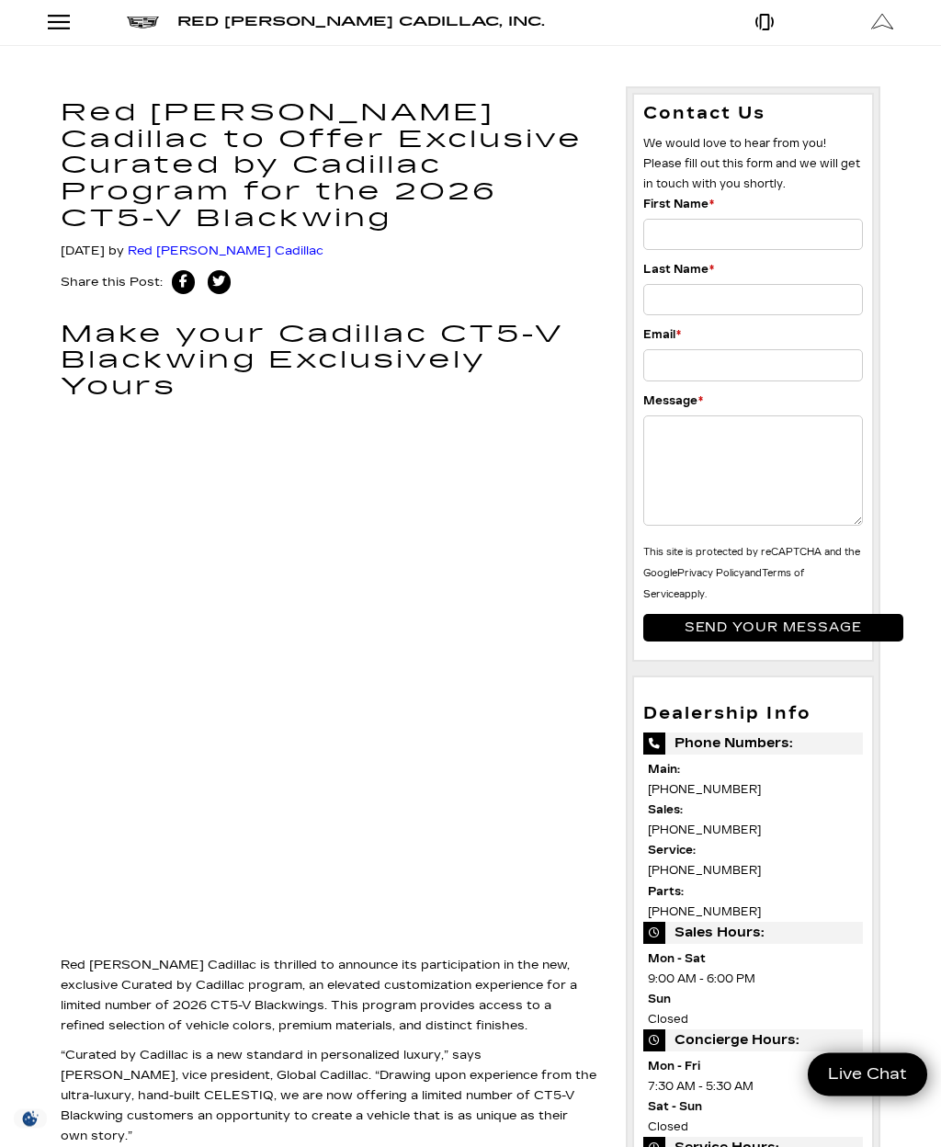
scroll to position [53, 0]
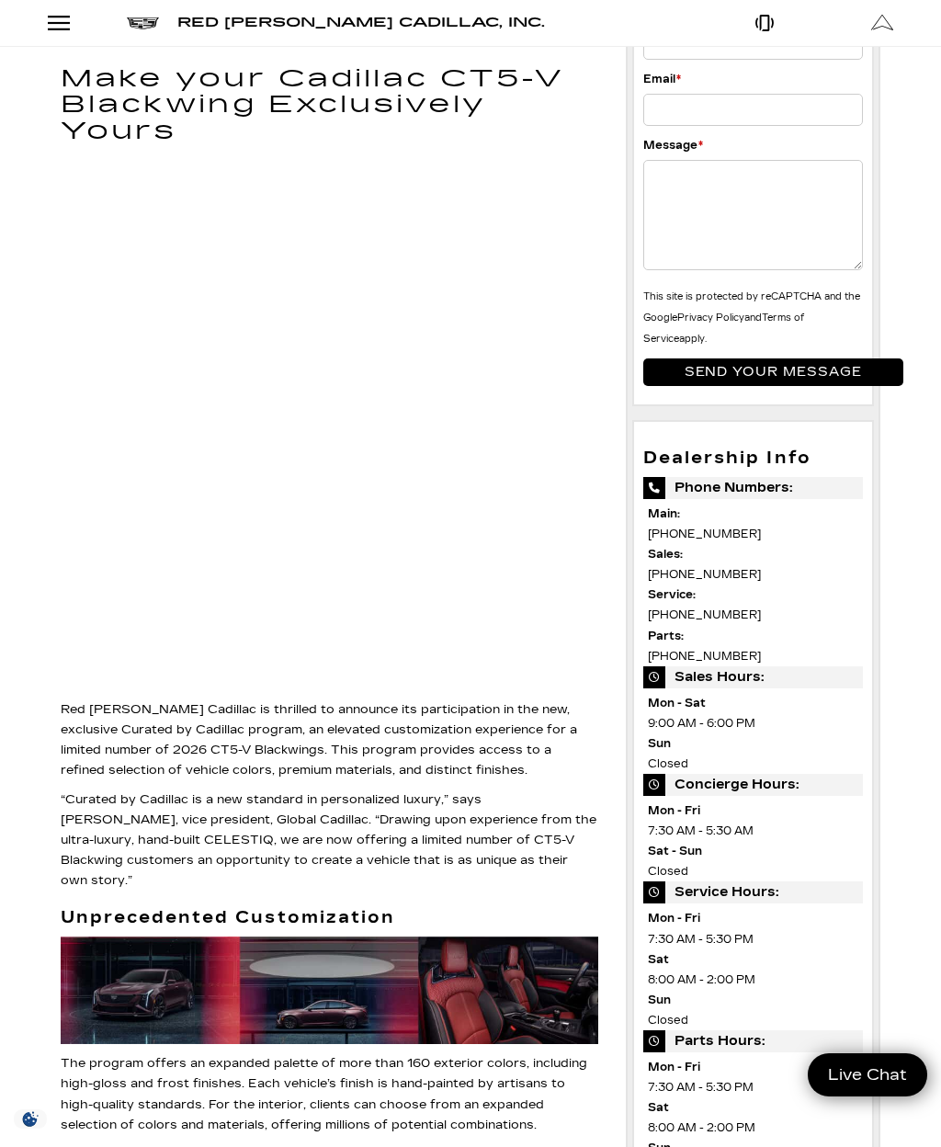
scroll to position [0, 0]
